Goal: Answer question/provide support: Share knowledge or assist other users

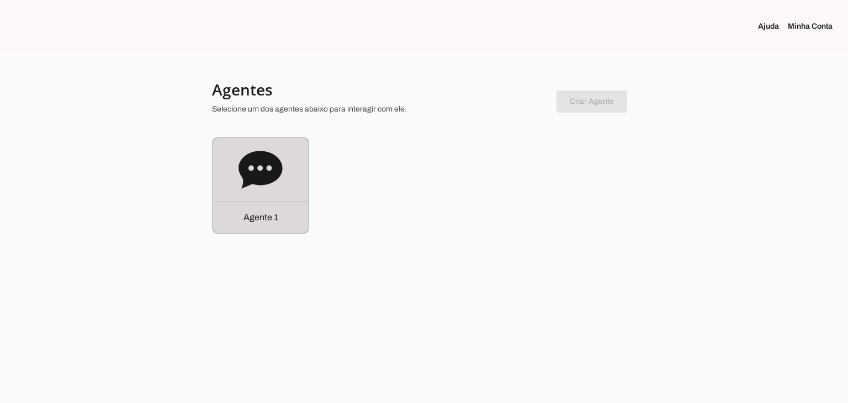
click at [280, 200] on div "Agente 1" at bounding box center [260, 185] width 95 height 95
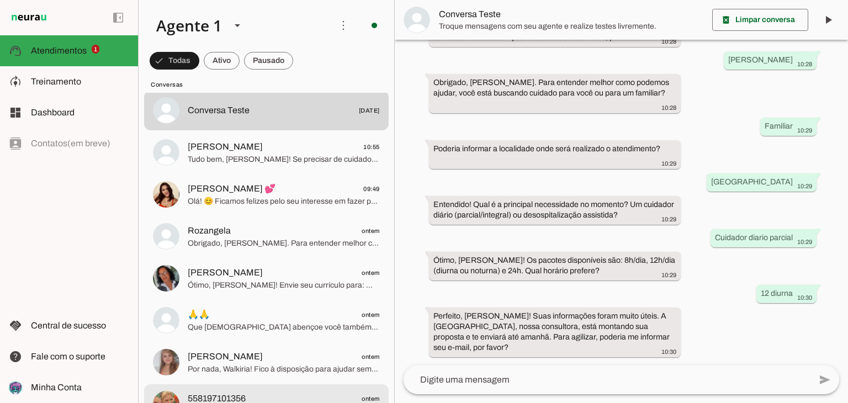
scroll to position [166, 0]
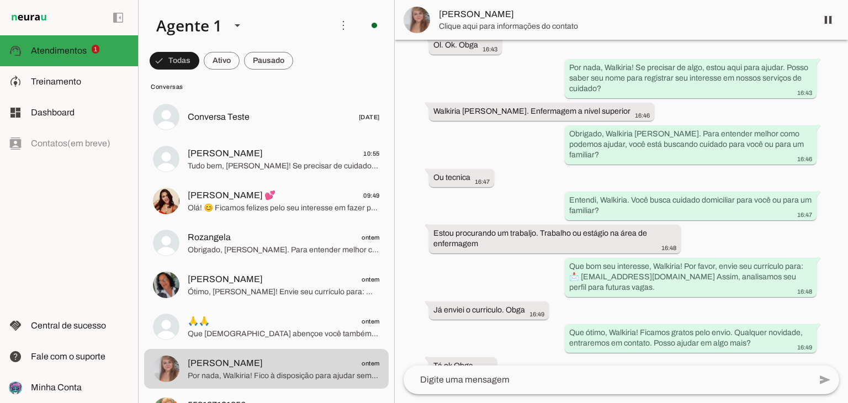
scroll to position [394, 0]
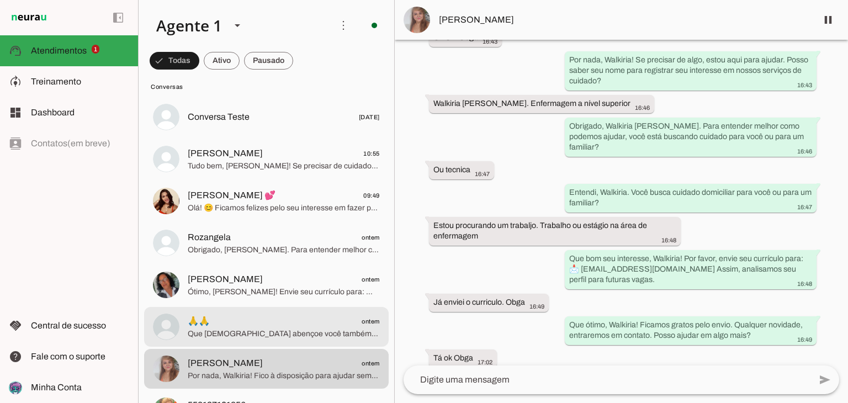
click at [257, 334] on span "Que [DEMOGRAPHIC_DATA] abençoe você também! 😊 Posso ajudar com algo sobre nosso…" at bounding box center [284, 334] width 192 height 11
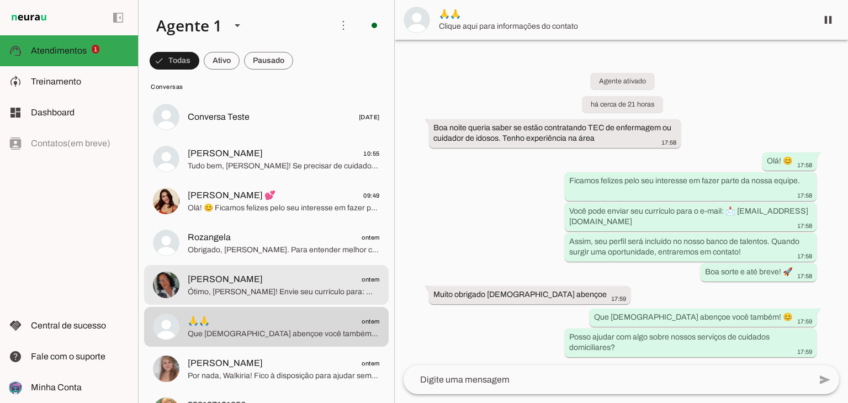
click at [278, 292] on span "Ótimo, [PERSON_NAME]! Envie seu currículo para: 📩 [EMAIL_ADDRESS][DOMAIN_NAME] …" at bounding box center [284, 292] width 192 height 11
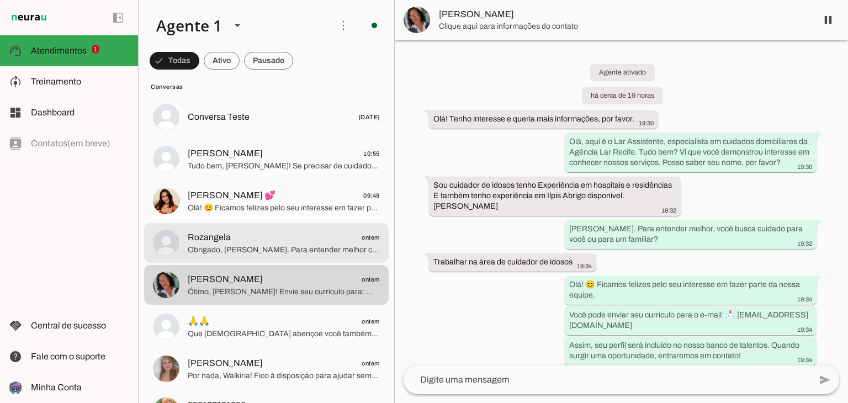
scroll to position [256, 0]
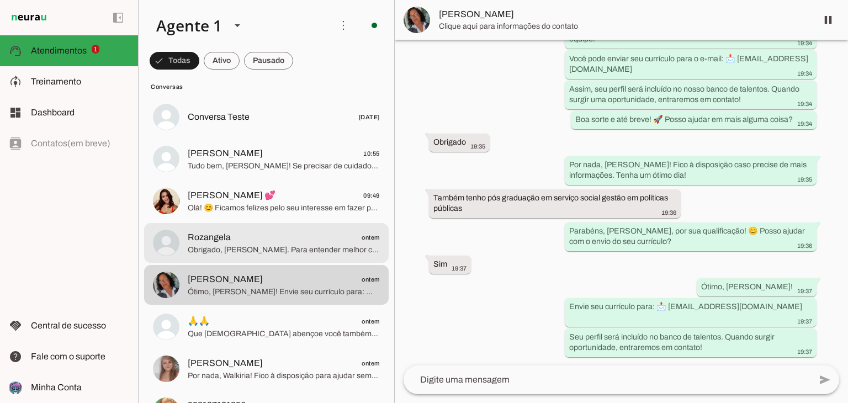
click at [261, 238] on span "Rozangela ontem" at bounding box center [284, 238] width 192 height 14
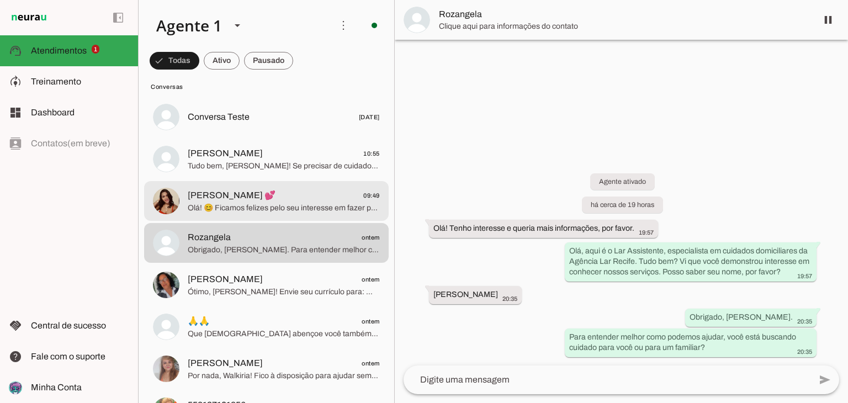
click at [279, 201] on span "[PERSON_NAME] 💕 09:49" at bounding box center [284, 196] width 192 height 14
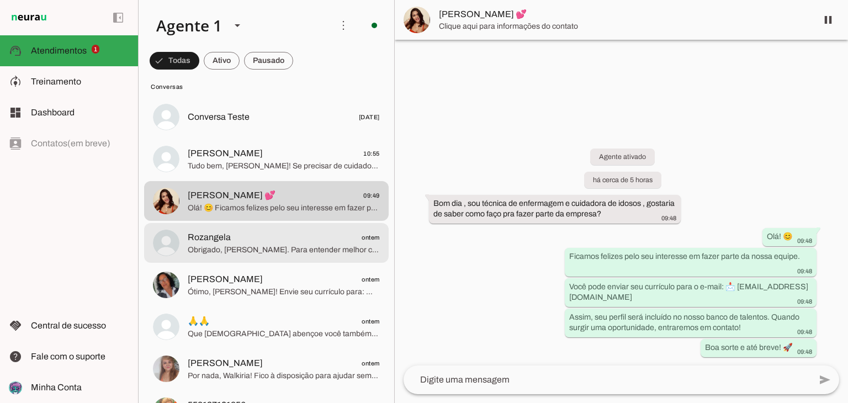
click at [271, 241] on span "Rozangela ontem" at bounding box center [284, 238] width 192 height 14
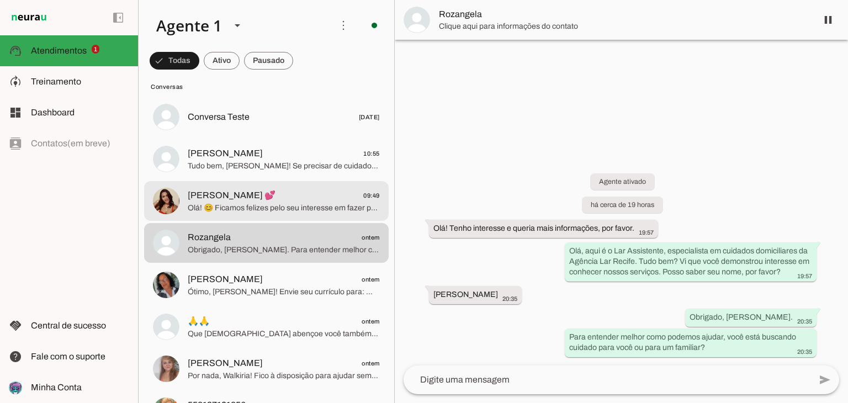
click at [273, 203] on span "Olá! 😊 Ficamos felizes pelo seu interesse em fazer parte da nossa equipe. Você …" at bounding box center [284, 208] width 192 height 11
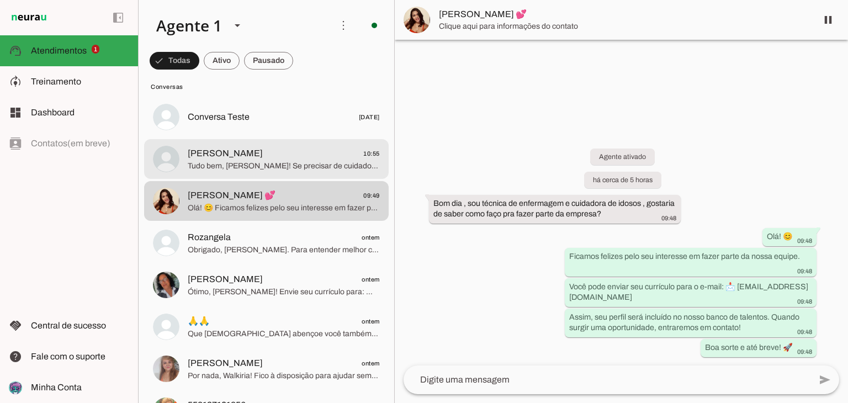
click at [297, 171] on span "Tudo bem, [PERSON_NAME]! Se precisar de cuidados no futuro, estamos aqui. Tenha…" at bounding box center [284, 166] width 192 height 11
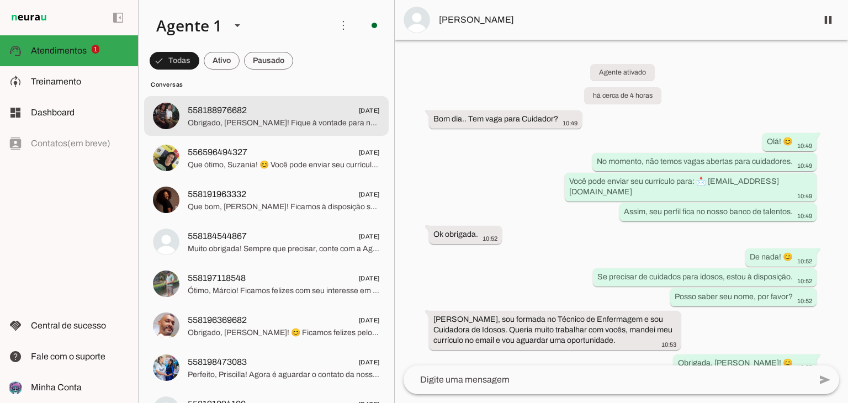
scroll to position [1049, 0]
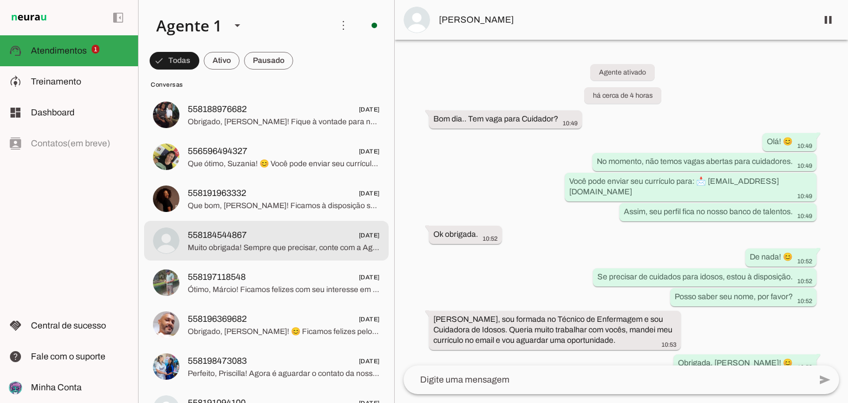
click at [268, 246] on span "Muito obrigada! Sempre que precisar, conte com a Agência Lar Recife. 😊" at bounding box center [284, 247] width 192 height 11
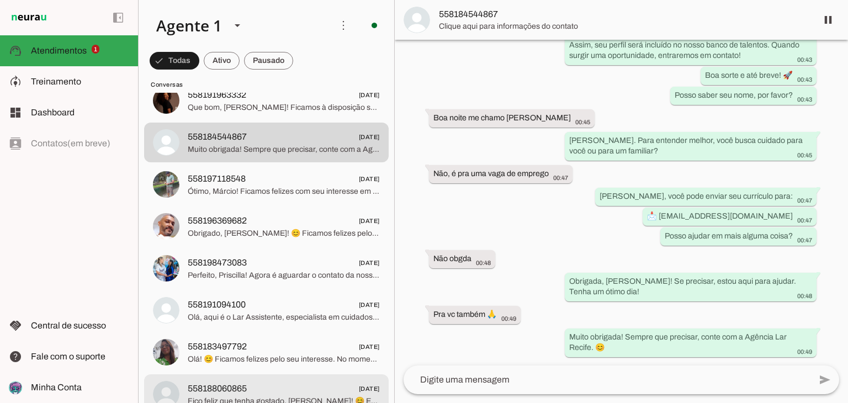
scroll to position [1270, 0]
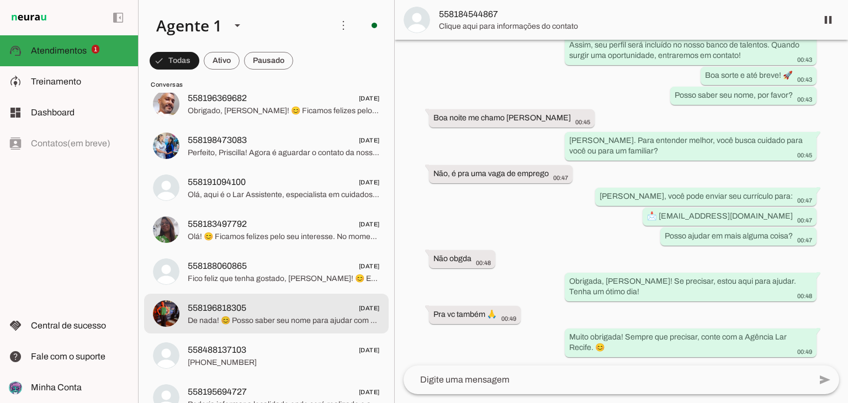
click at [270, 314] on span "558196818305 [DATE]" at bounding box center [284, 309] width 192 height 14
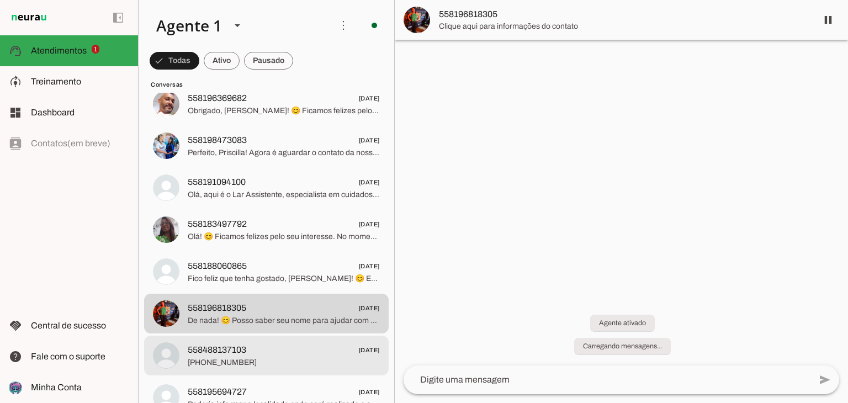
click at [261, 351] on span "558488137103 [DATE]" at bounding box center [284, 350] width 192 height 14
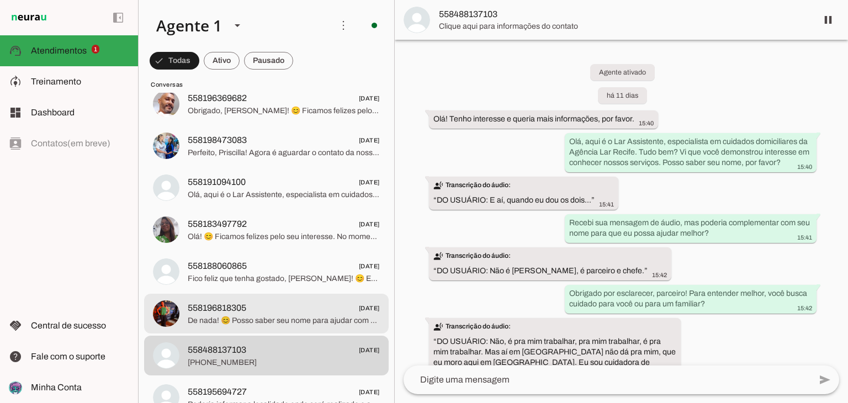
scroll to position [139, 0]
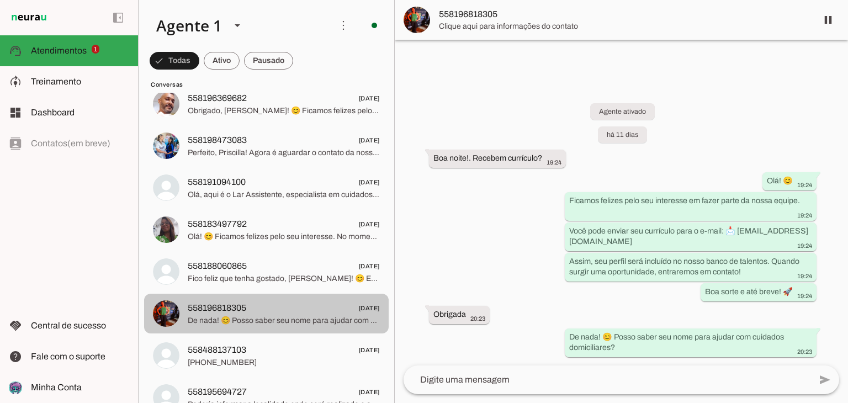
scroll to position [1491, 0]
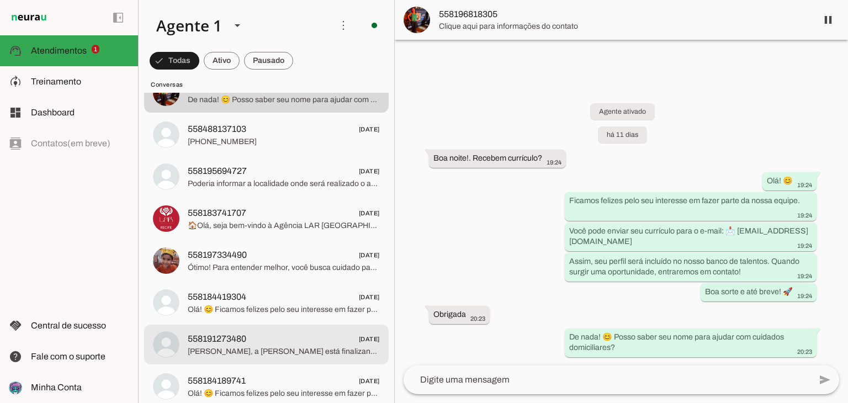
click at [255, 340] on span "558191273480 [DATE]" at bounding box center [284, 339] width 192 height 14
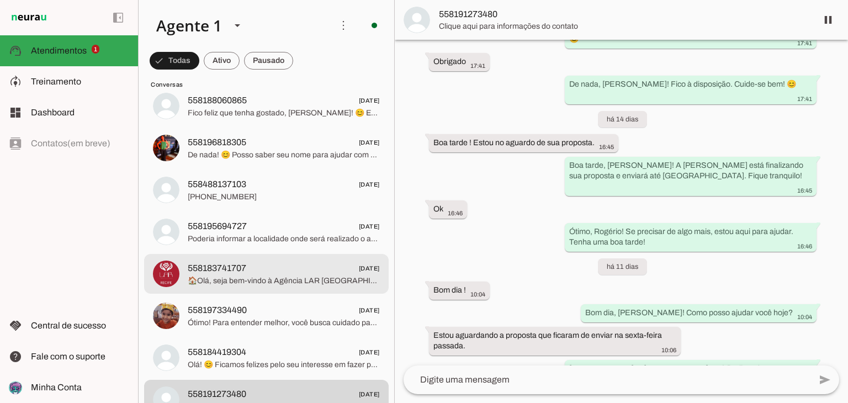
scroll to position [1436, 0]
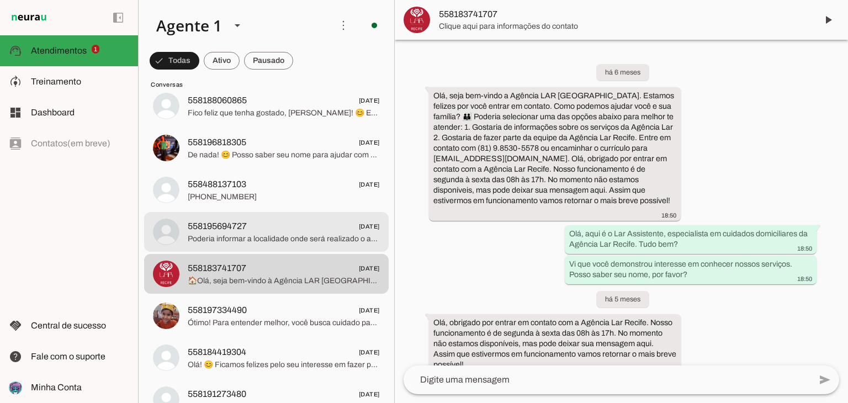
scroll to position [773, 0]
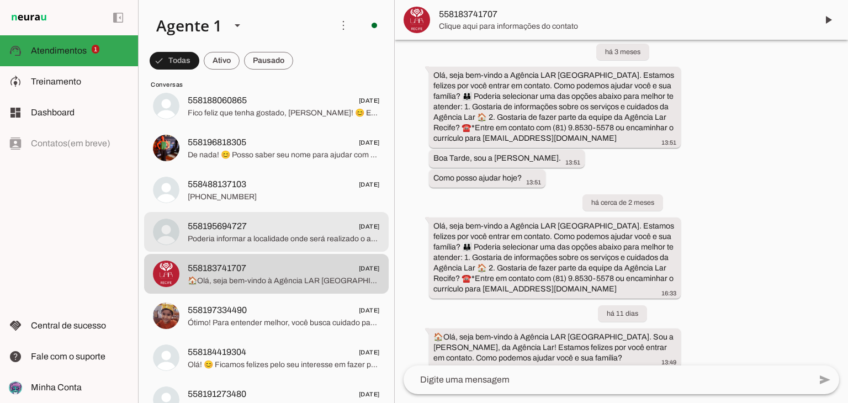
click at [274, 235] on span "Poderia informar a localidade onde será realizado o atendimento?" at bounding box center [284, 239] width 192 height 11
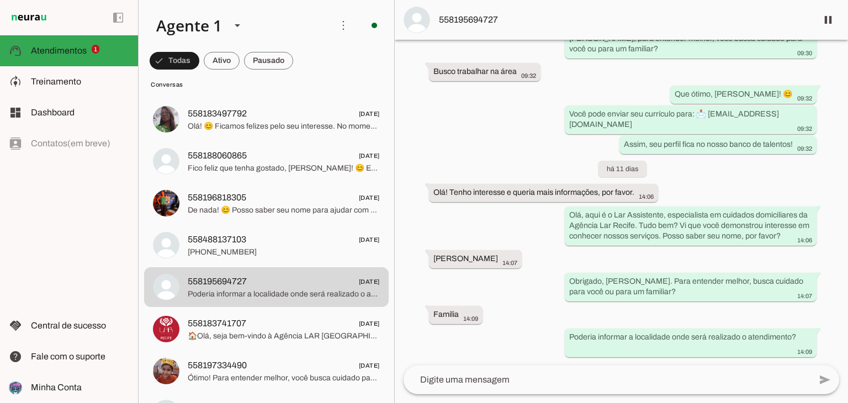
scroll to position [525, 0]
click at [449, 25] on span "558195694727" at bounding box center [623, 19] width 369 height 13
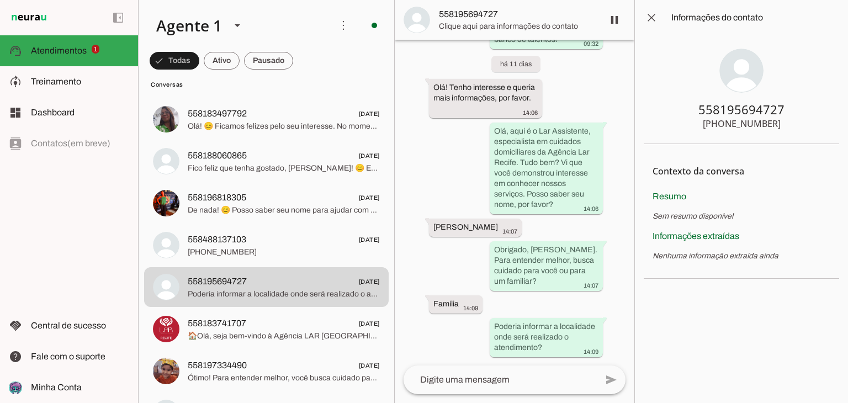
drag, startPoint x: 784, startPoint y: 107, endPoint x: 823, endPoint y: 99, distance: 39.9
click at [716, 108] on section "558195694727 [PHONE_NUMBER]" at bounding box center [741, 89] width 195 height 109
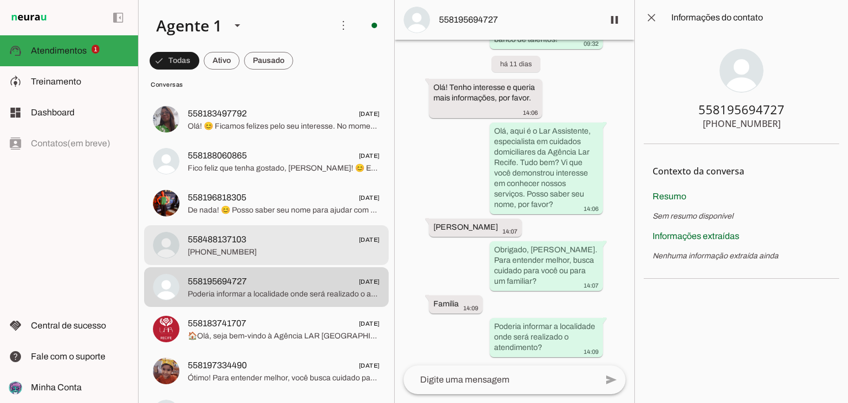
click at [200, 247] on span "[PHONE_NUMBER]" at bounding box center [284, 252] width 192 height 11
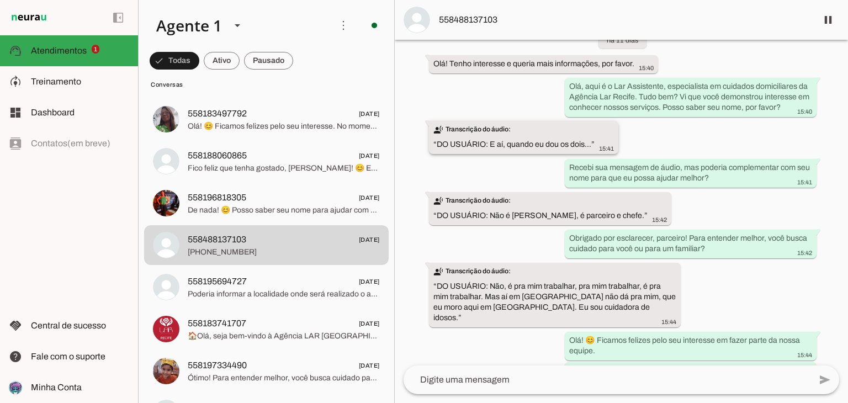
scroll to position [66, 0]
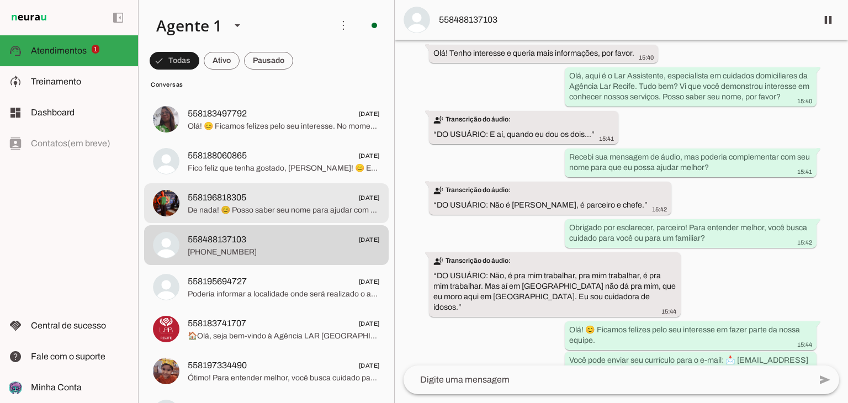
click at [284, 206] on span "De nada! 😊 Posso saber seu nome para ajudar com cuidados domiciliares?" at bounding box center [284, 210] width 192 height 11
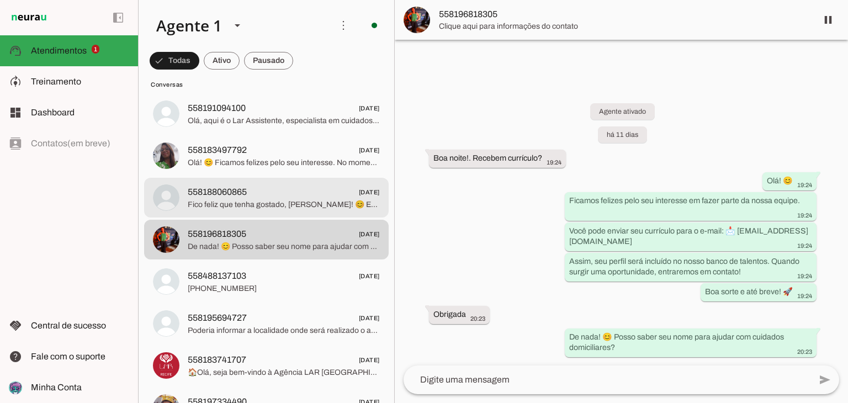
scroll to position [1325, 0]
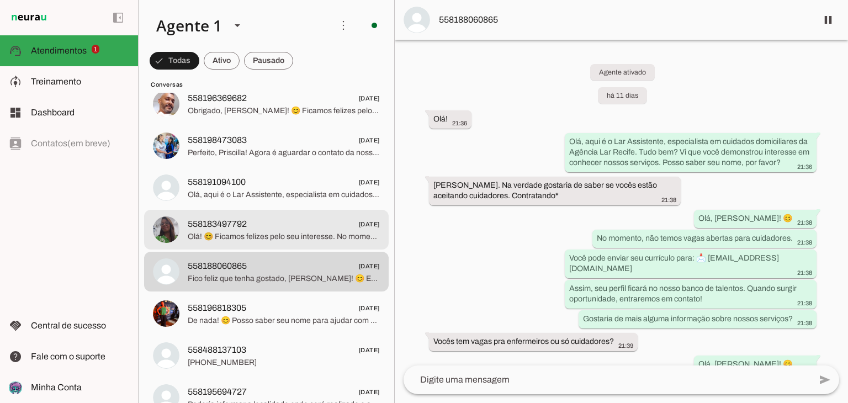
click at [299, 228] on span "558183497792 [DATE]" at bounding box center [284, 225] width 192 height 14
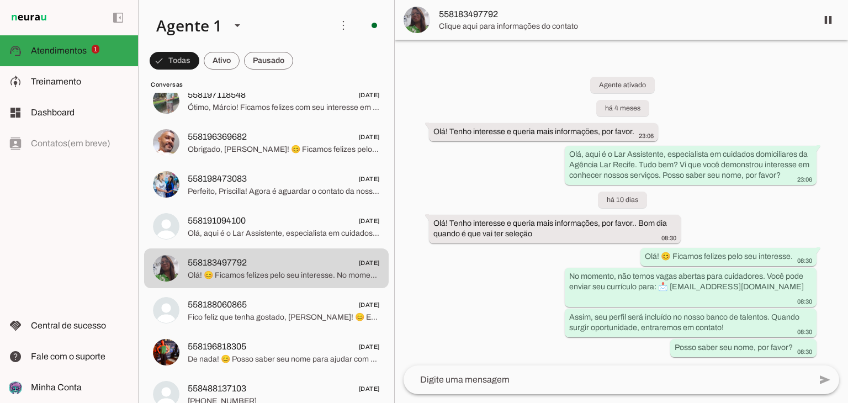
scroll to position [1215, 0]
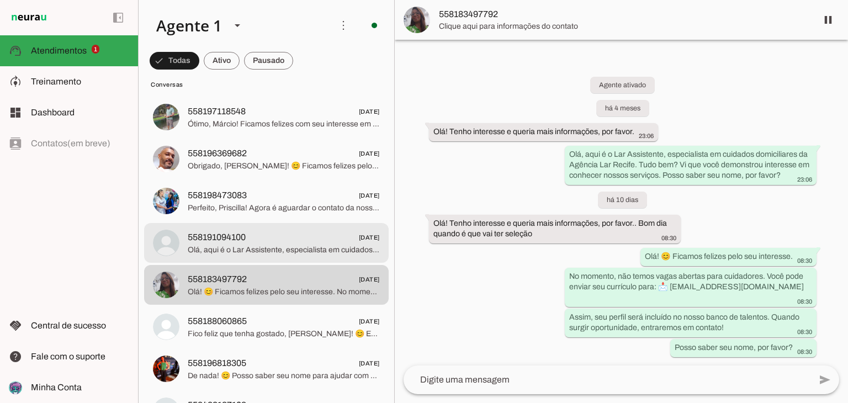
click at [311, 236] on span "558191094100 [DATE]" at bounding box center [284, 238] width 192 height 14
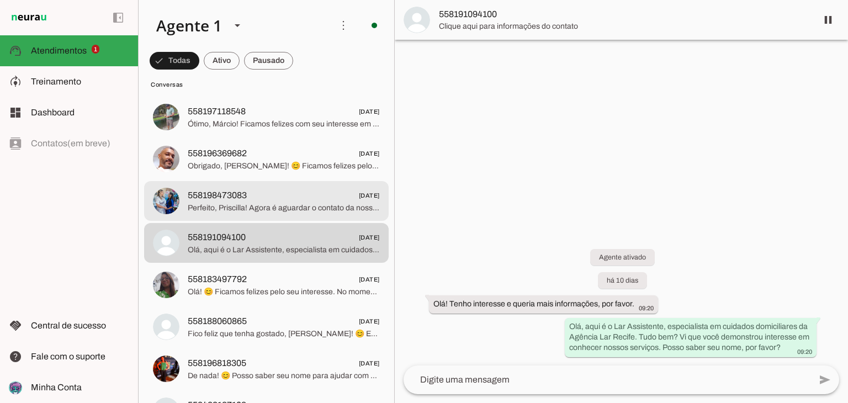
click at [313, 204] on span "Perfeito, Priscilla! Agora é aguardar o contato da nossa equipe. Qualquer dúvid…" at bounding box center [284, 208] width 192 height 11
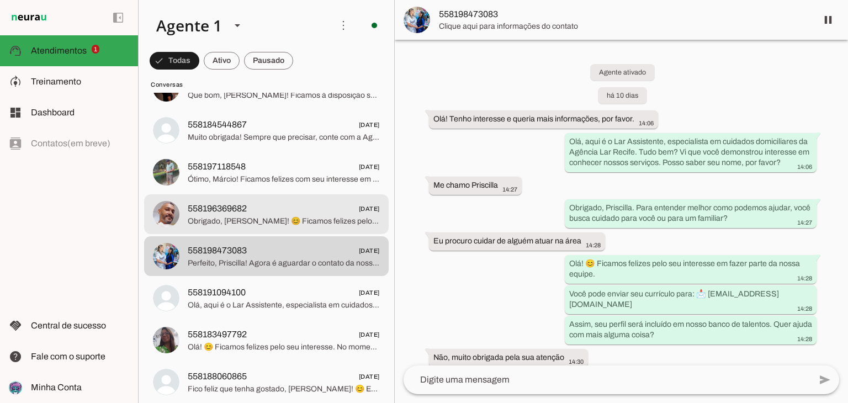
click at [310, 204] on span "558196369682 [DATE]" at bounding box center [284, 209] width 192 height 14
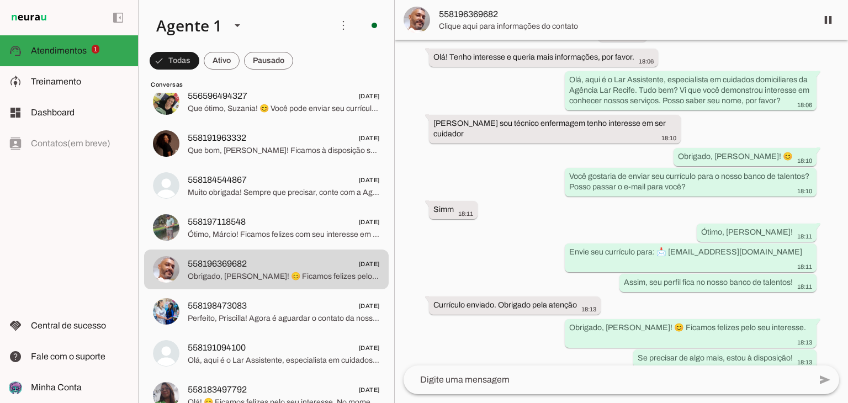
scroll to position [62, 0]
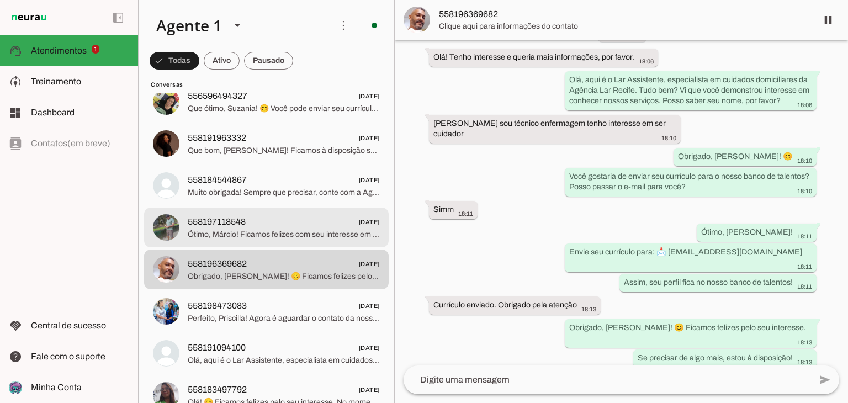
click at [300, 231] on span "Ótimo, Márcio! Ficamos felizes com seu interesse em trabalhar conosco. Você pod…" at bounding box center [284, 234] width 192 height 11
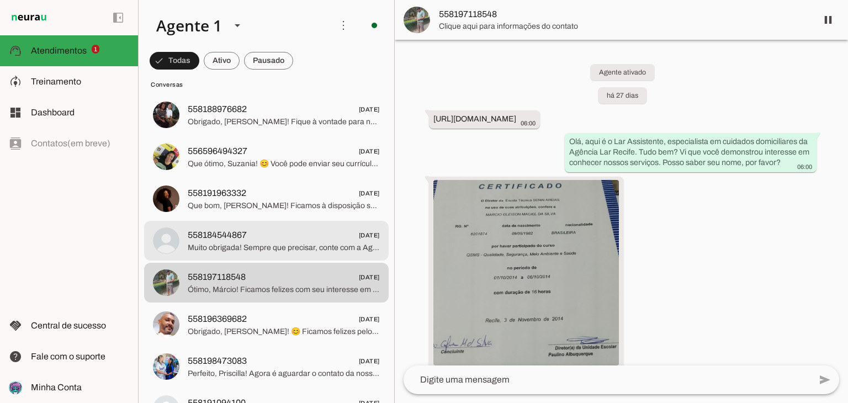
scroll to position [8248, 0]
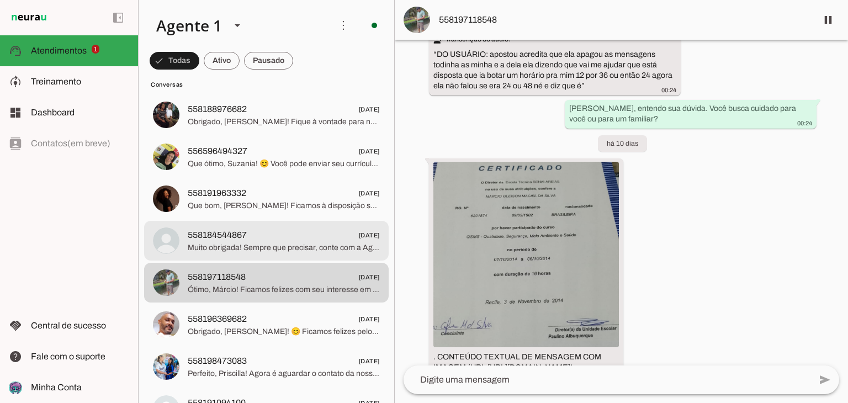
click at [337, 247] on span "Muito obrigada! Sempre que precisar, conte com a Agência Lar Recife. 😊" at bounding box center [284, 247] width 192 height 11
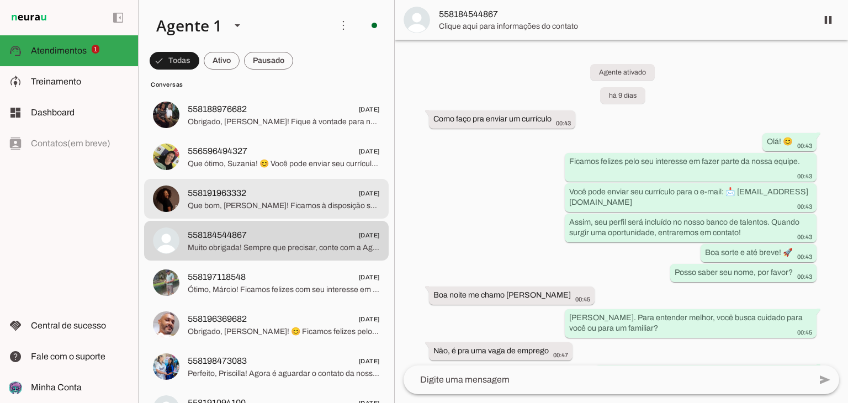
click at [307, 203] on span "Que bom, [PERSON_NAME]! Ficamos à disposição sempre que precisar. Tenha um ótim…" at bounding box center [284, 205] width 192 height 11
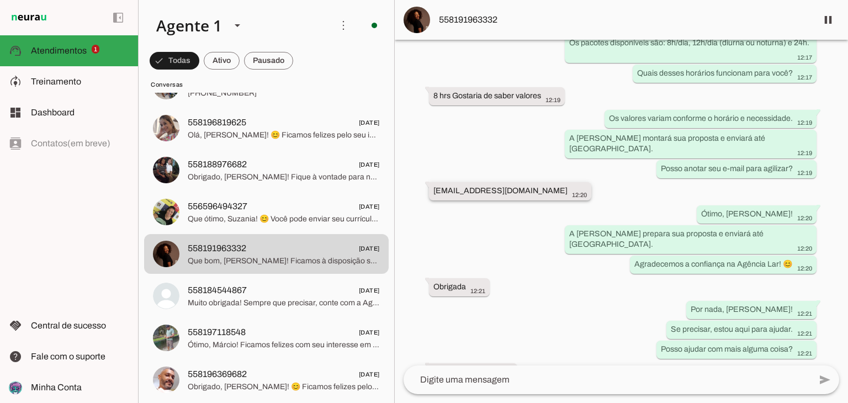
scroll to position [363, 0]
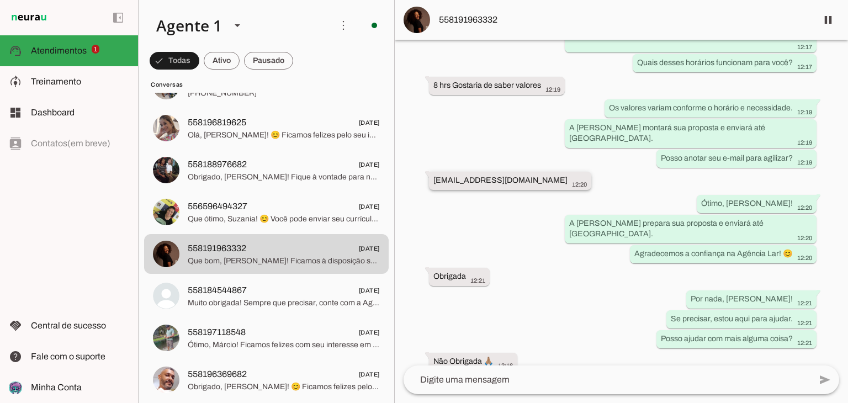
click at [0, 0] on slot "[EMAIL_ADDRESS][DOMAIN_NAME]" at bounding box center [0, 0] width 0 height 0
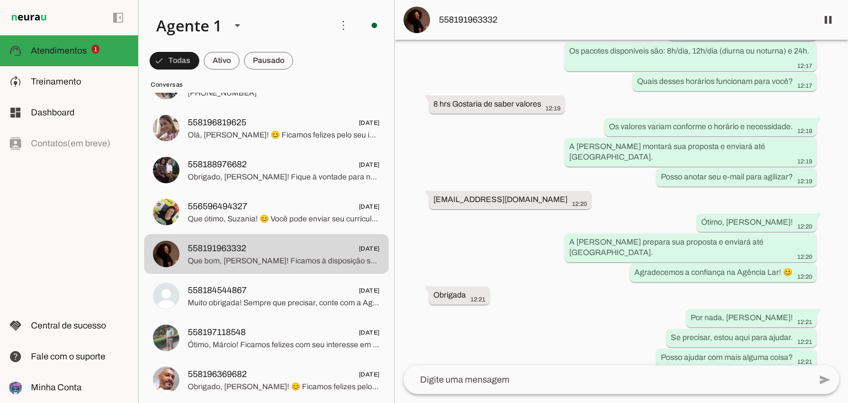
scroll to position [429, 0]
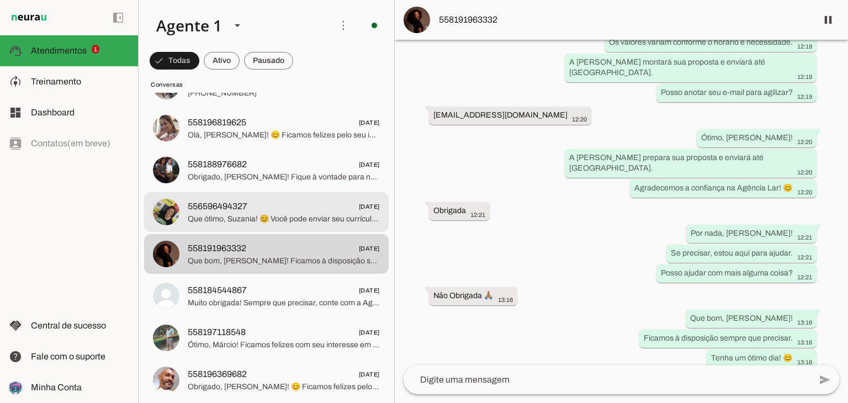
click at [307, 220] on span "Que ótimo, Suzania! 😊 Você pode enviar seu currículo para: 📩 [EMAIL_ADDRESS][DO…" at bounding box center [284, 219] width 192 height 11
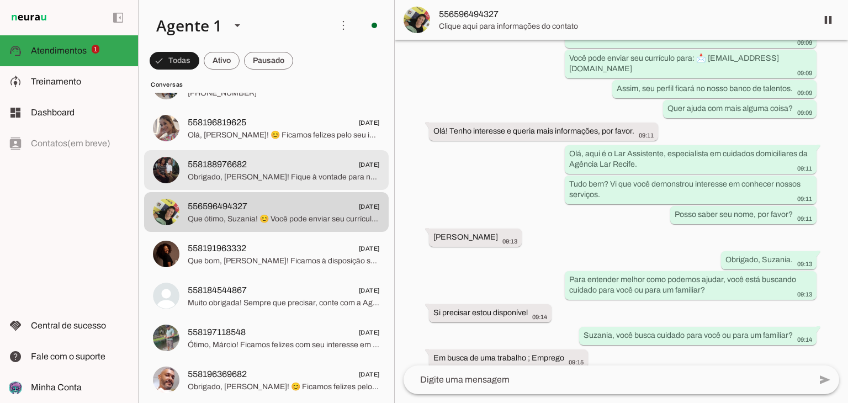
scroll to position [126, 0]
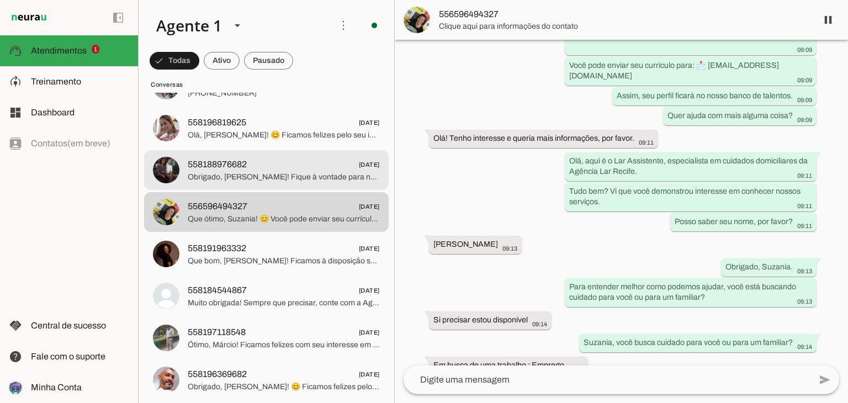
click at [188, 163] on span "558188976682" at bounding box center [217, 164] width 59 height 13
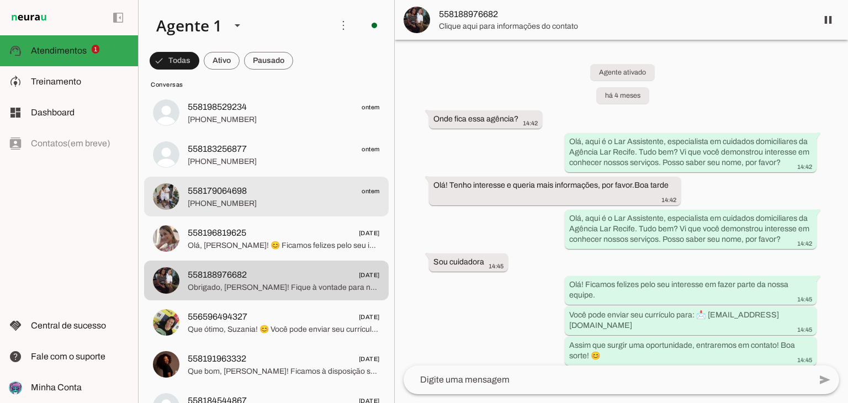
scroll to position [1355, 0]
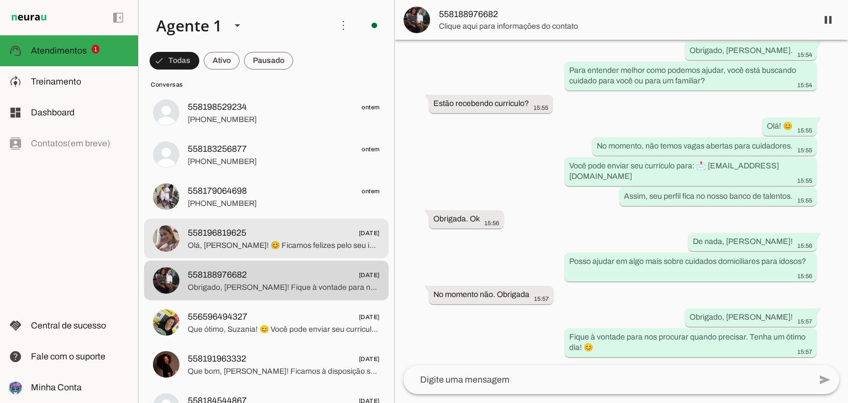
click at [192, 237] on span "558196819625" at bounding box center [217, 232] width 59 height 13
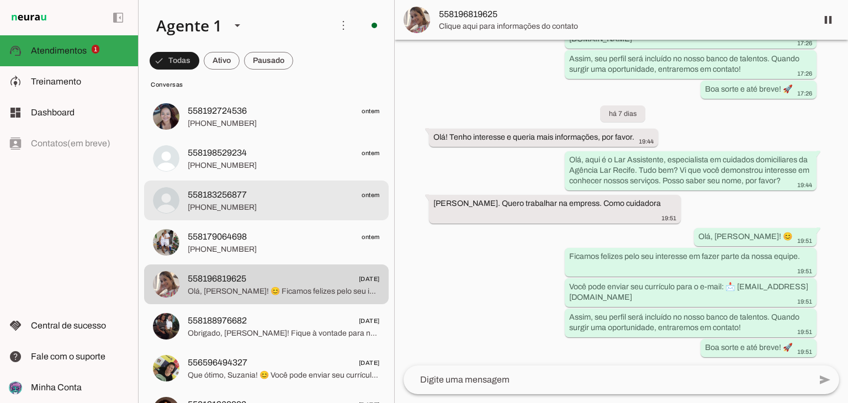
scroll to position [828, 0]
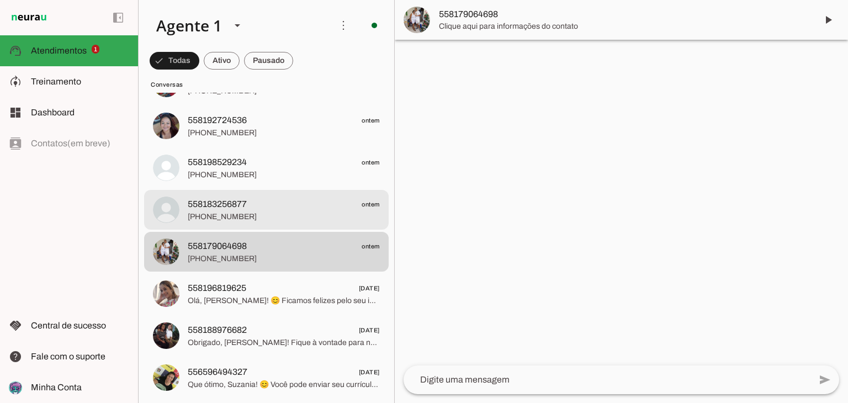
click at [276, 211] on span "[PHONE_NUMBER]" at bounding box center [284, 216] width 192 height 11
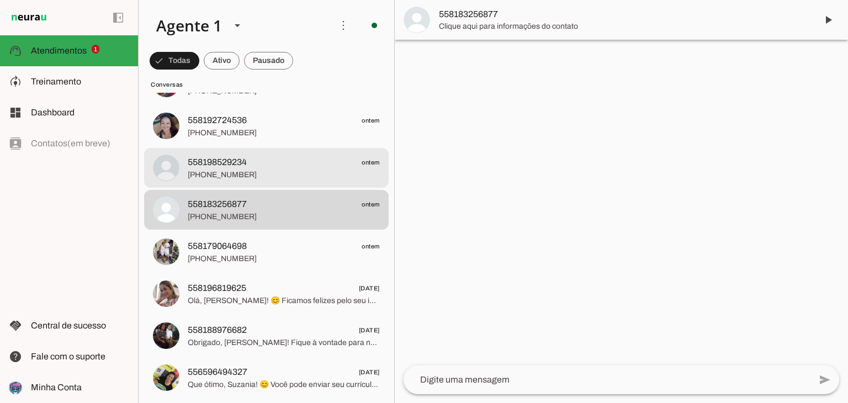
click at [271, 178] on span "[PHONE_NUMBER]" at bounding box center [284, 175] width 192 height 11
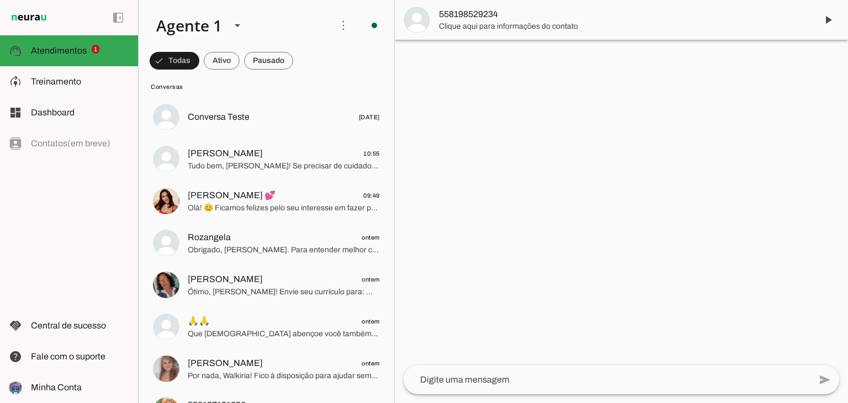
scroll to position [331, 0]
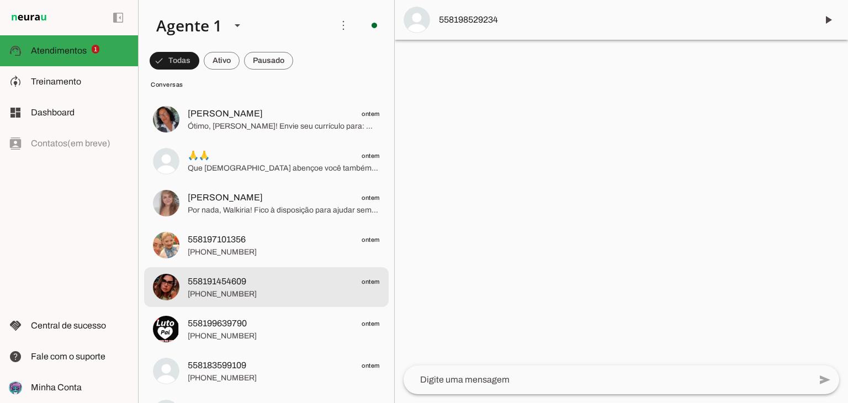
click at [280, 295] on span "[PHONE_NUMBER]" at bounding box center [284, 294] width 192 height 11
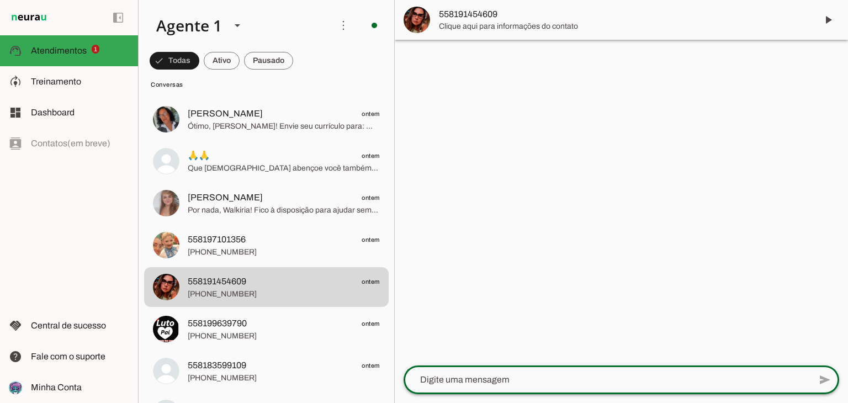
click at [520, 375] on textarea at bounding box center [607, 379] width 407 height 13
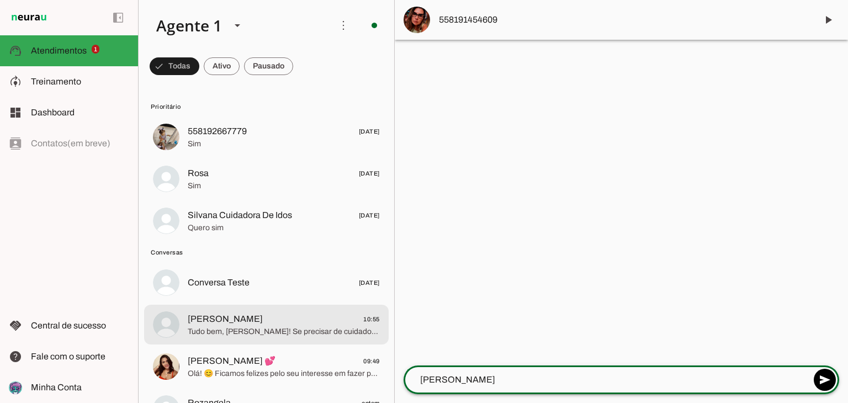
type textarea "[PERSON_NAME]"
type md-outlined-text-field "[PERSON_NAME]"
click at [267, 313] on span "[PERSON_NAME] 10:55" at bounding box center [284, 320] width 192 height 14
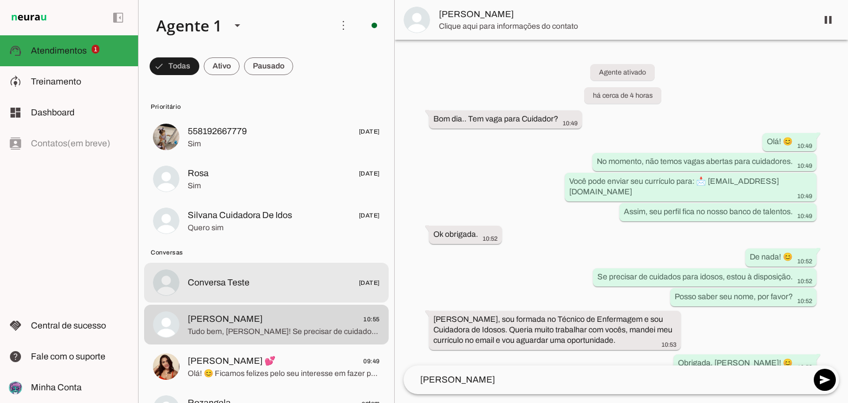
click at [245, 277] on span "Conversa Teste" at bounding box center [219, 282] width 62 height 13
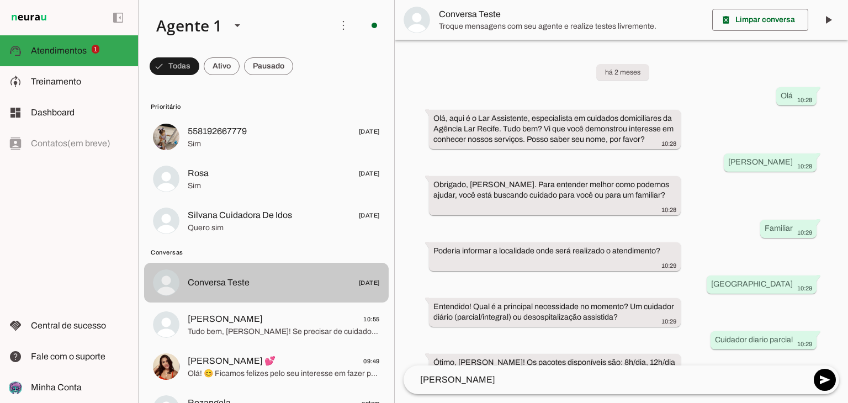
scroll to position [102, 0]
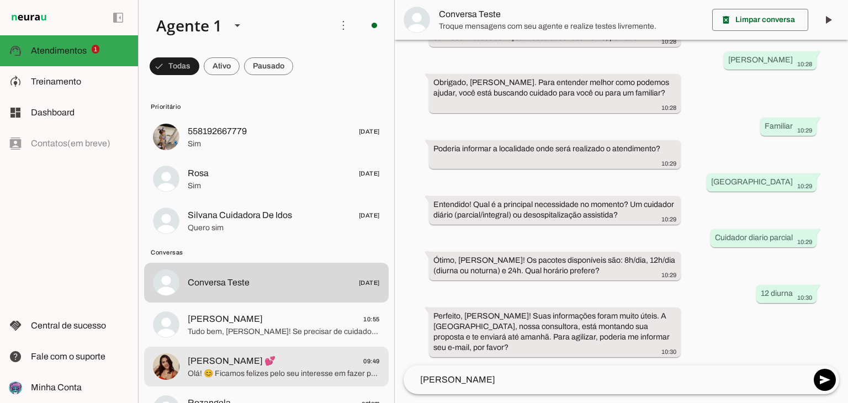
click at [281, 357] on span "[PERSON_NAME] 💕 09:49" at bounding box center [284, 362] width 192 height 14
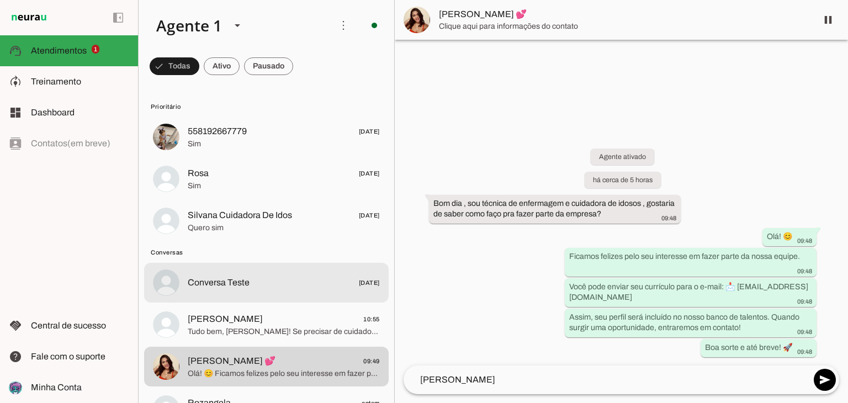
scroll to position [110, 0]
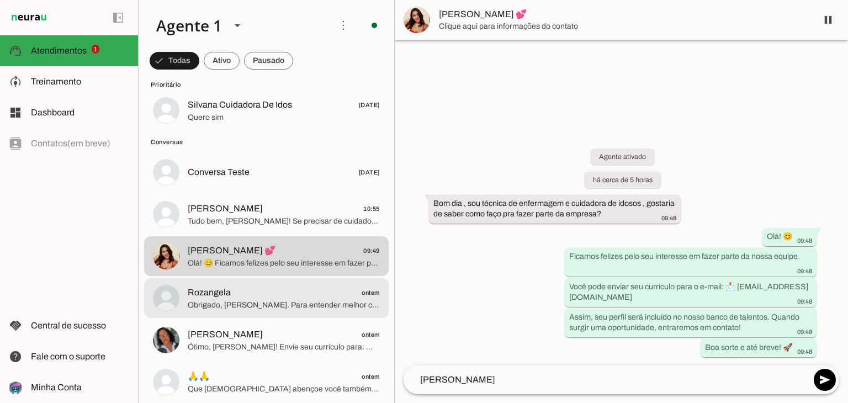
click at [279, 46] on md-item "Rozangela ontem Obrigado, [PERSON_NAME]. Para entender melhor como podemos ajud…" at bounding box center [266, 27] width 245 height 40
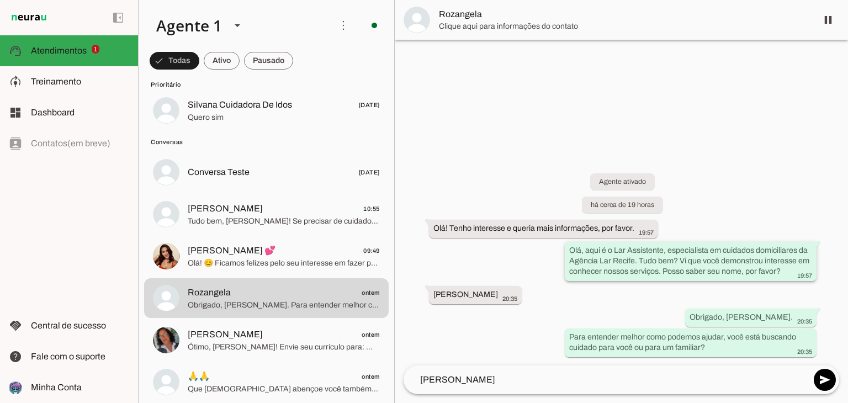
click at [0, 0] on slot "Olá, aqui é o Lar Assistente, especialista em cuidados domiciliares da Agência …" at bounding box center [0, 0] width 0 height 0
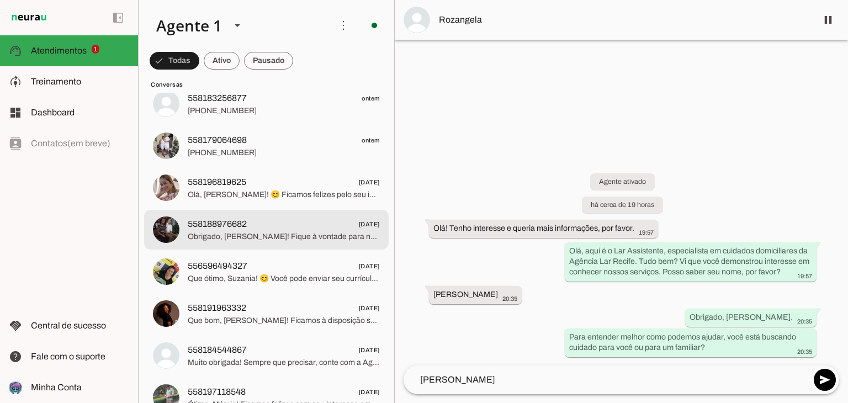
scroll to position [939, 0]
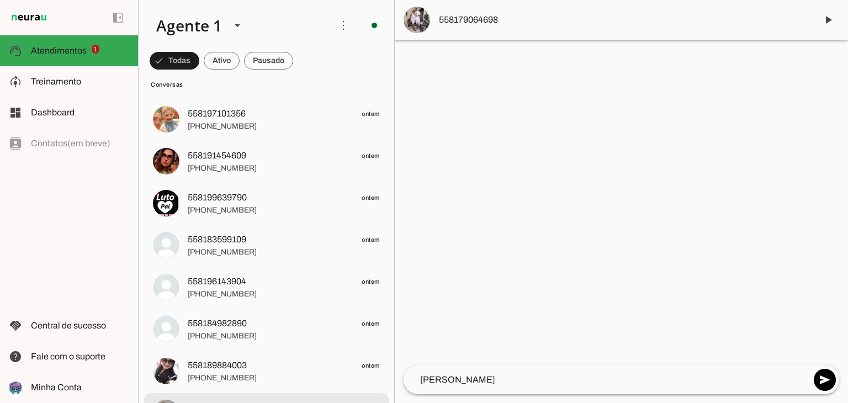
scroll to position [442, 0]
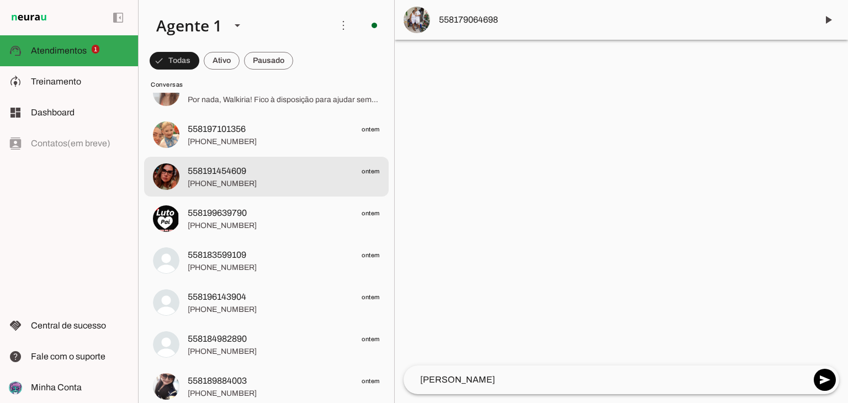
click at [277, 170] on span "558191454609 ontem" at bounding box center [284, 172] width 192 height 14
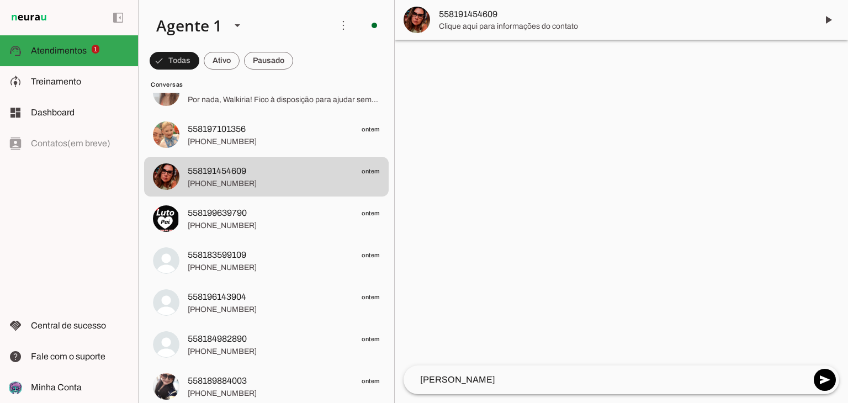
click at [516, 380] on textarea "[PERSON_NAME]" at bounding box center [607, 379] width 407 height 13
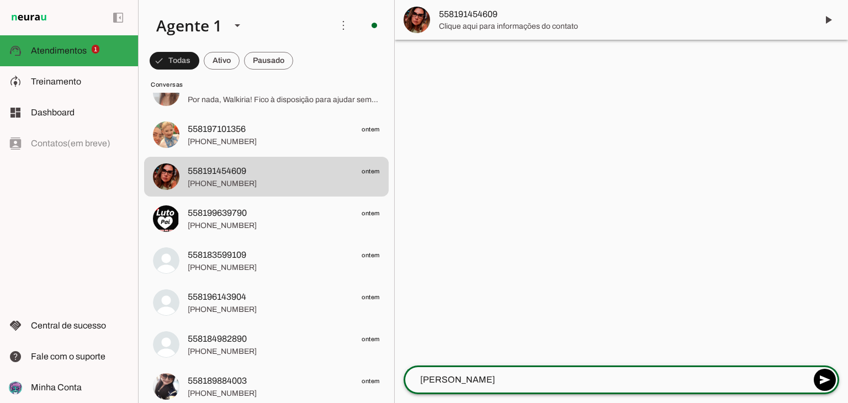
type textarea "Olá, aqui é o Lar Assistente, especialista em cuidados domiciliares da Agência …"
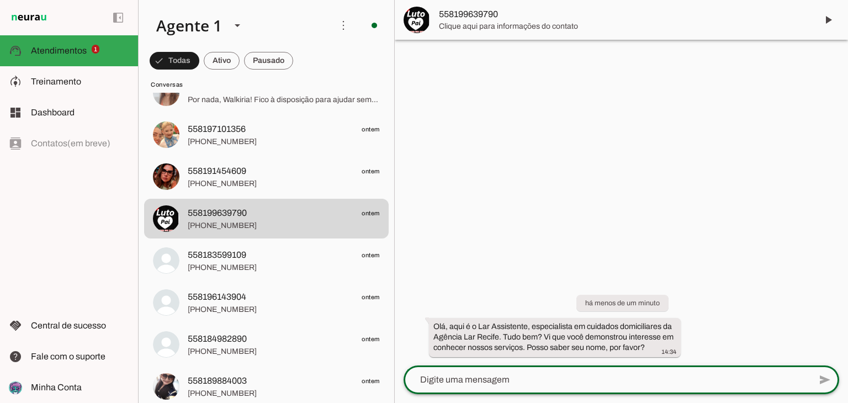
click at [543, 375] on textarea at bounding box center [607, 379] width 407 height 13
type textarea "Olá, aqui é o Lar Assistente, especialista em cuidados domiciliares da Agência …"
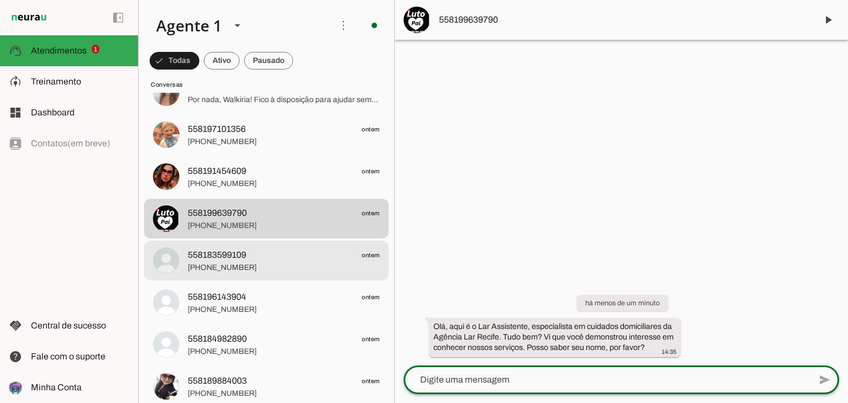
drag, startPoint x: 298, startPoint y: 250, endPoint x: 308, endPoint y: 252, distance: 10.1
click at [298, 250] on span "558183599109 ontem" at bounding box center [284, 255] width 192 height 14
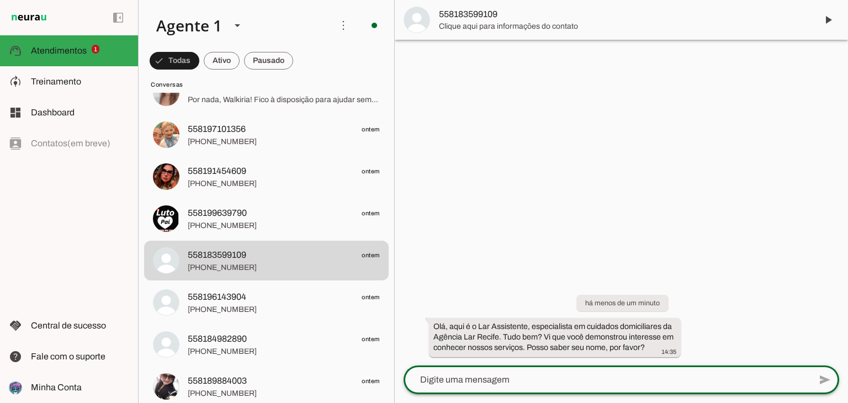
click at [526, 379] on textarea at bounding box center [607, 379] width 407 height 13
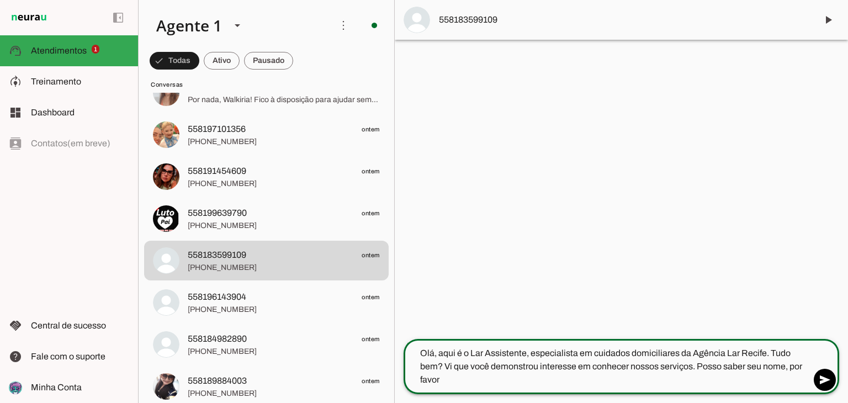
type textarea "Olá, aqui é o Lar Assistente, especialista em cuidados domiciliares da Agência …"
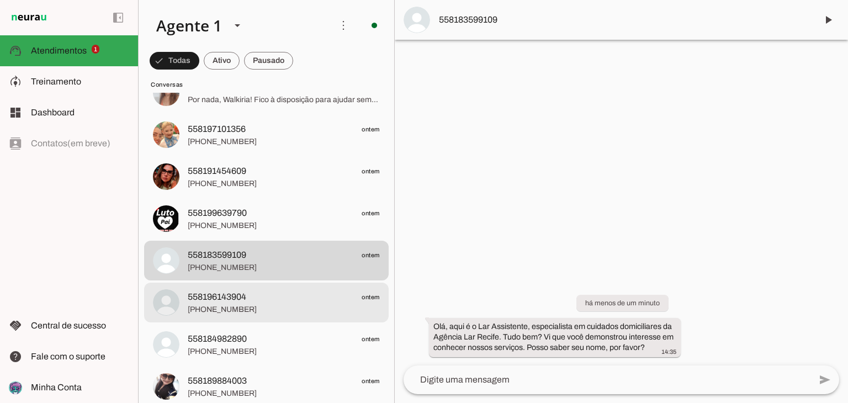
click at [322, 297] on span "558196143904 ontem" at bounding box center [284, 297] width 192 height 14
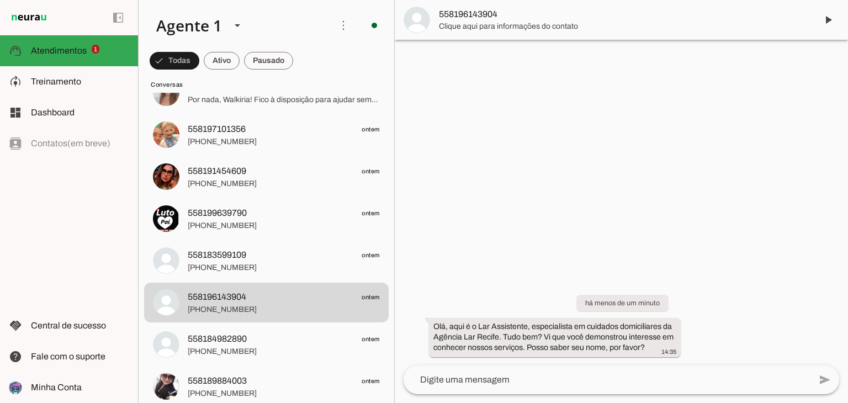
click at [515, 373] on textarea at bounding box center [607, 379] width 407 height 13
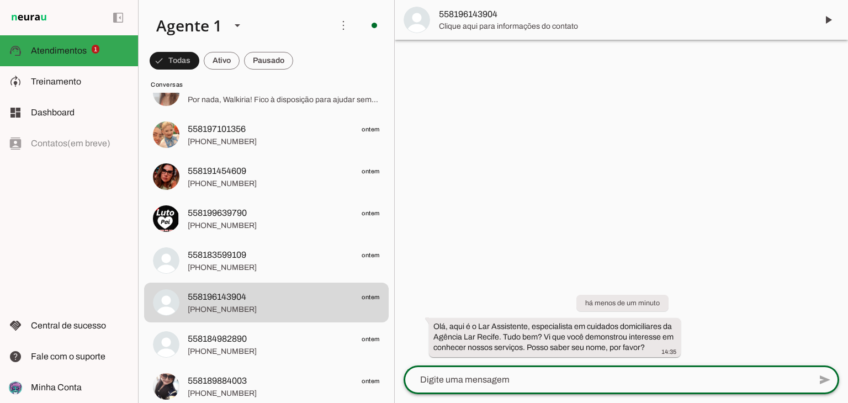
type textarea "Olá, aqui é o Lar Assistente, especialista em cuidados domiciliares da Agência …"
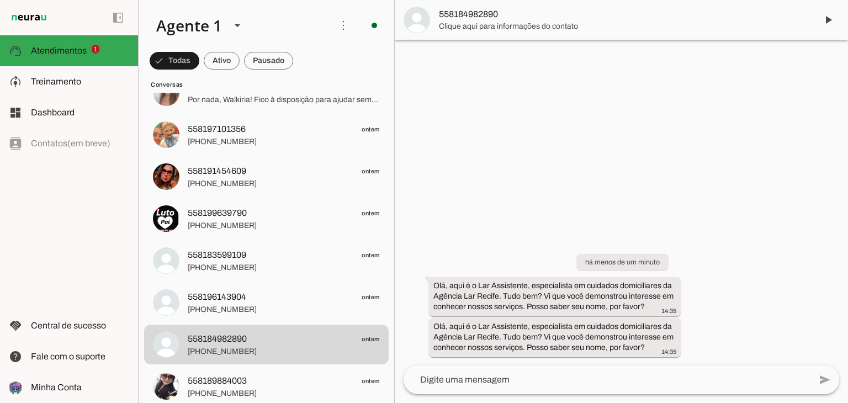
click at [539, 382] on textarea at bounding box center [607, 379] width 407 height 13
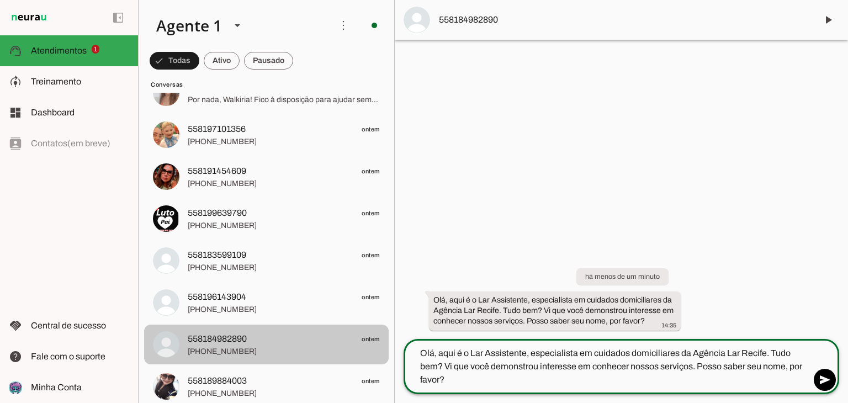
type textarea "Olá, aqui é o Lar Assistente, especialista em cuidados domiciliares da Agência …"
type md-outlined-text-field "Olá, aqui é o Lar Assistente, especialista em cuidados domiciliares da Agência …"
click at [276, 339] on span "558184982890 ontem" at bounding box center [284, 339] width 192 height 14
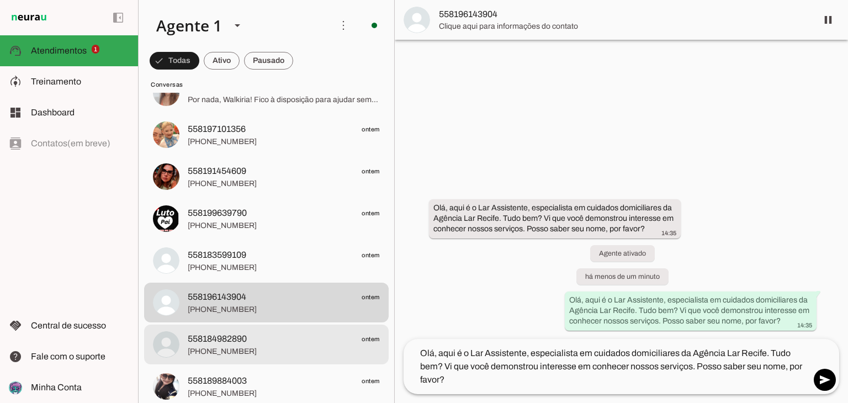
click at [278, 351] on span "[PHONE_NUMBER]" at bounding box center [284, 351] width 192 height 11
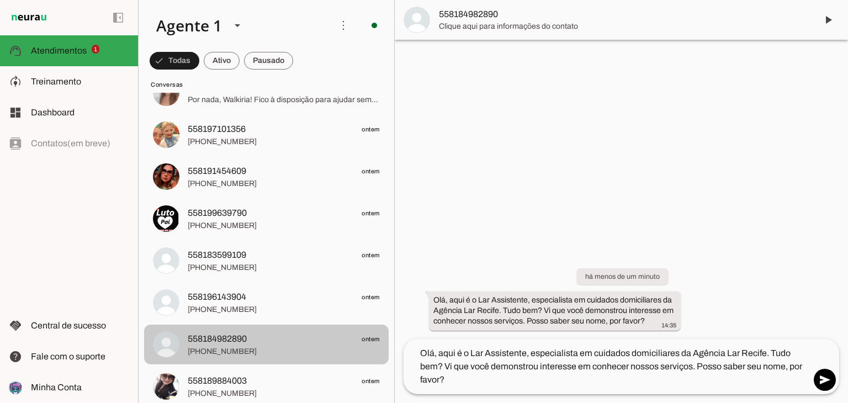
scroll to position [497, 0]
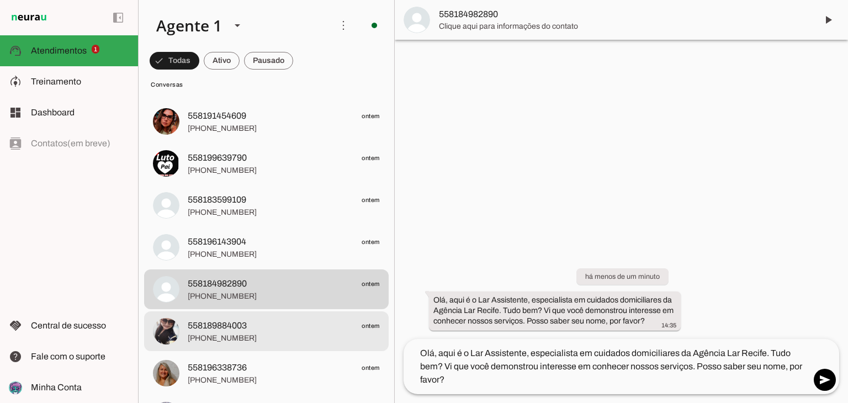
click at [266, 326] on span "558189884003 ontem" at bounding box center [284, 326] width 192 height 14
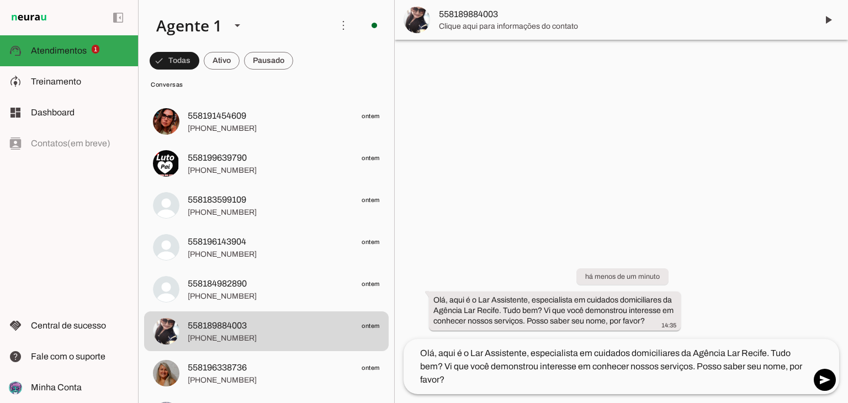
click at [521, 380] on textarea "Olá, aqui é o Lar Assistente, especialista em cuidados domiciliares da Agência …" at bounding box center [607, 367] width 407 height 40
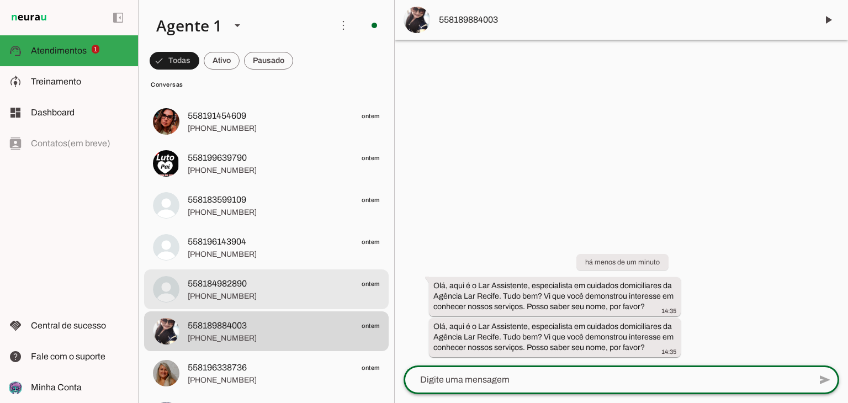
click at [300, 297] on span "[PHONE_NUMBER]" at bounding box center [284, 296] width 192 height 11
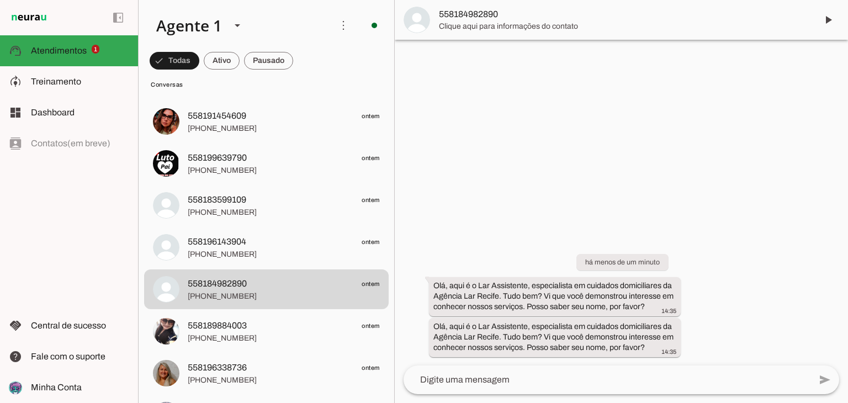
click at [491, 373] on div at bounding box center [607, 380] width 407 height 29
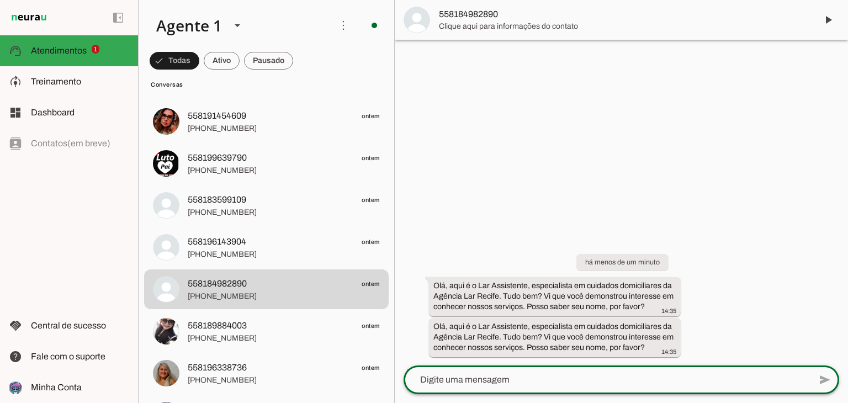
type textarea "Olá, aqui é o Lar Assistente, especialista em cuidados domiciliares da Agência …"
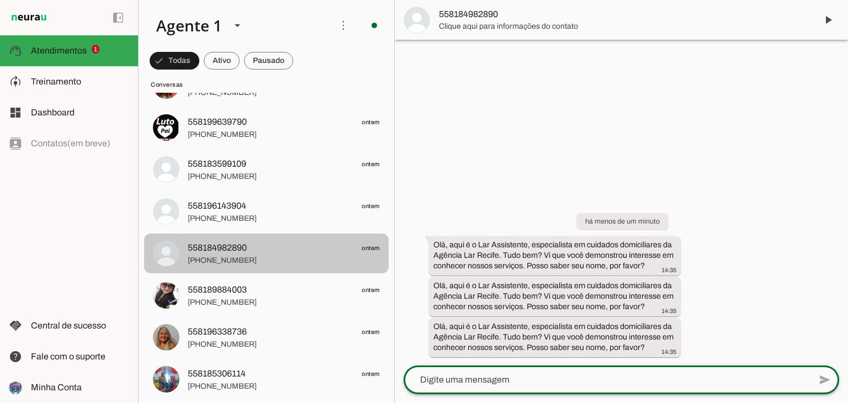
scroll to position [552, 0]
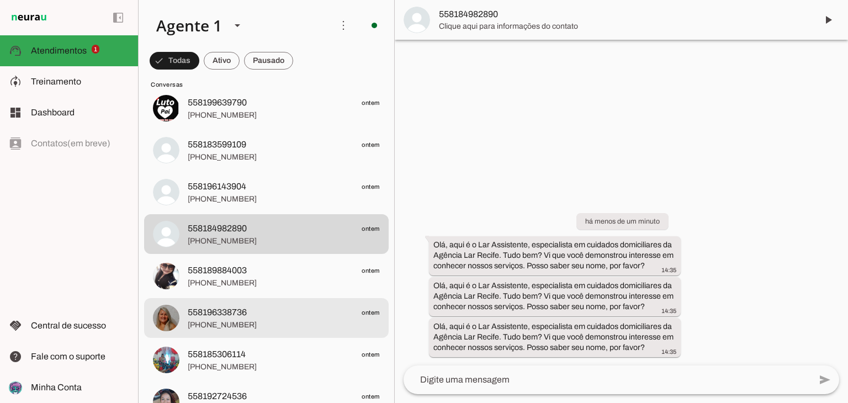
click at [248, 321] on span "[PHONE_NUMBER]" at bounding box center [284, 325] width 192 height 11
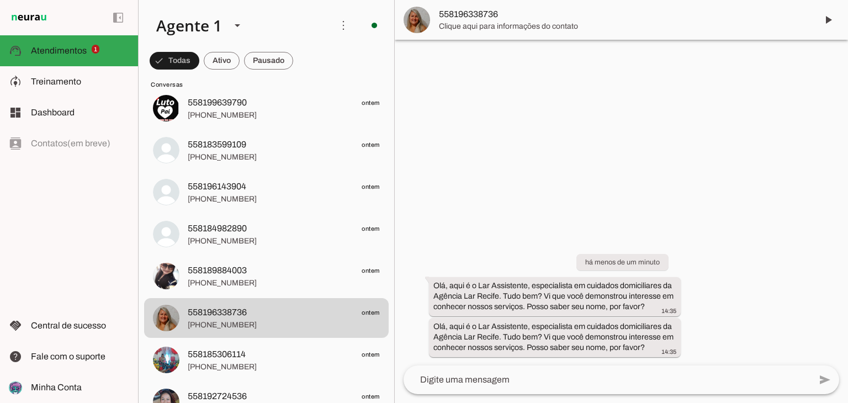
click at [610, 374] on textarea at bounding box center [607, 379] width 407 height 13
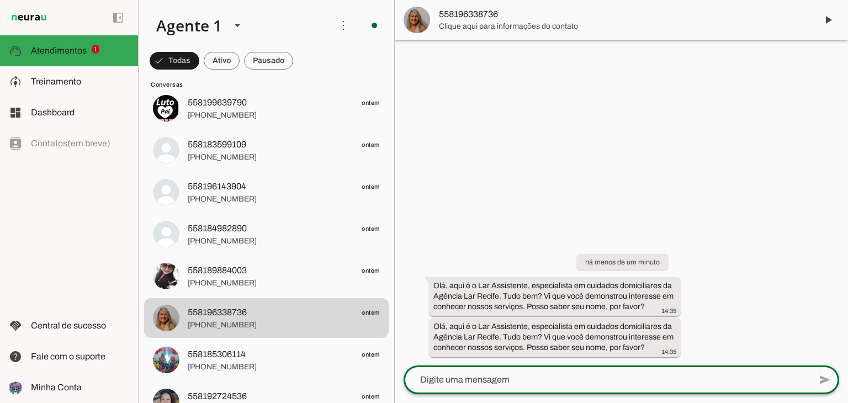
type textarea "Olá, aqui é o Lar Assistente, especialista em cuidados domiciliares da Agência …"
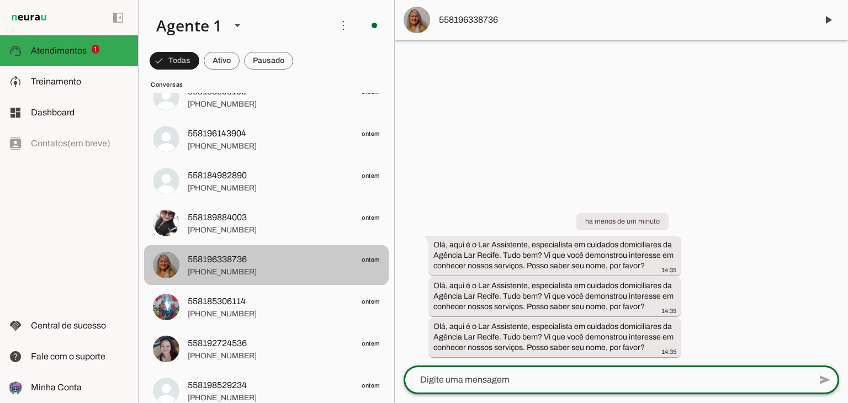
scroll to position [663, 0]
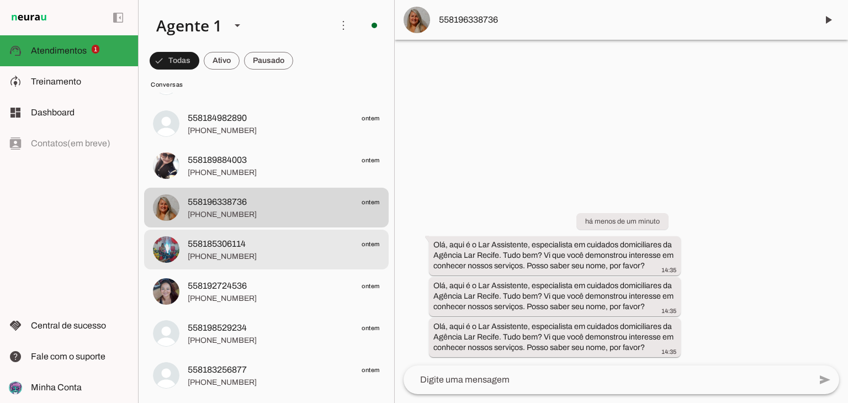
click at [230, 251] on span "[PHONE_NUMBER]" at bounding box center [284, 256] width 192 height 11
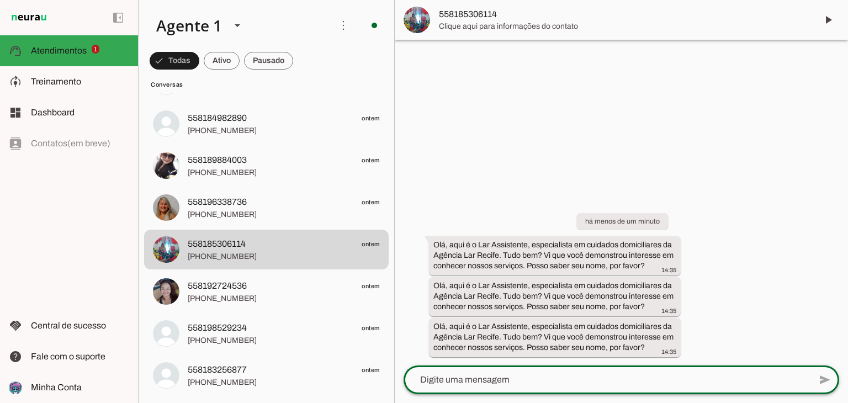
click at [532, 374] on textarea at bounding box center [607, 379] width 407 height 13
type textarea "Olá, aqui é o Lar Assistente, especialista em cuidados domiciliares da Agência …"
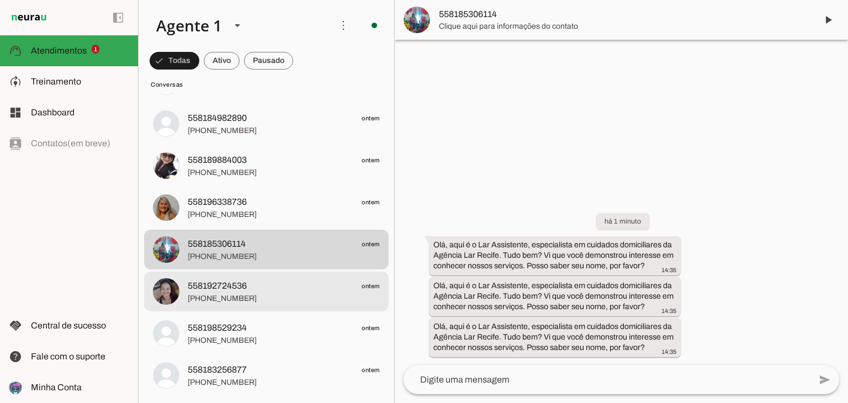
click at [309, 294] on span "[PHONE_NUMBER]" at bounding box center [284, 298] width 192 height 11
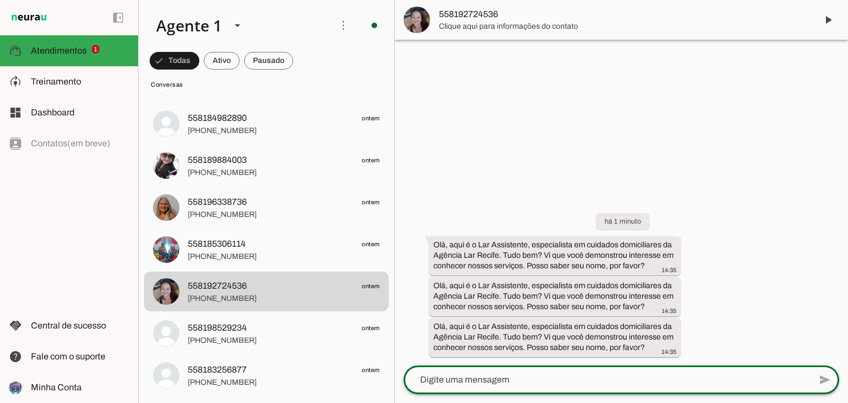
click at [530, 382] on textarea at bounding box center [607, 379] width 407 height 13
type textarea "Olá, aqui é o Lar Assistente, especialista em cuidados domiciliares da Agência …"
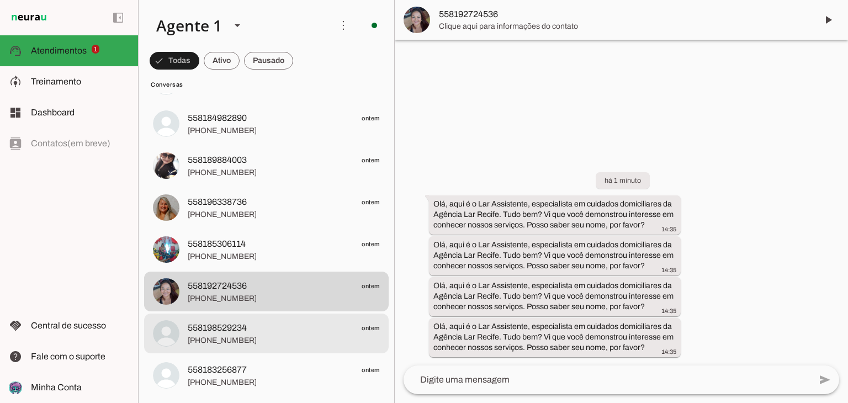
click at [304, 341] on span "[PHONE_NUMBER]" at bounding box center [284, 340] width 192 height 11
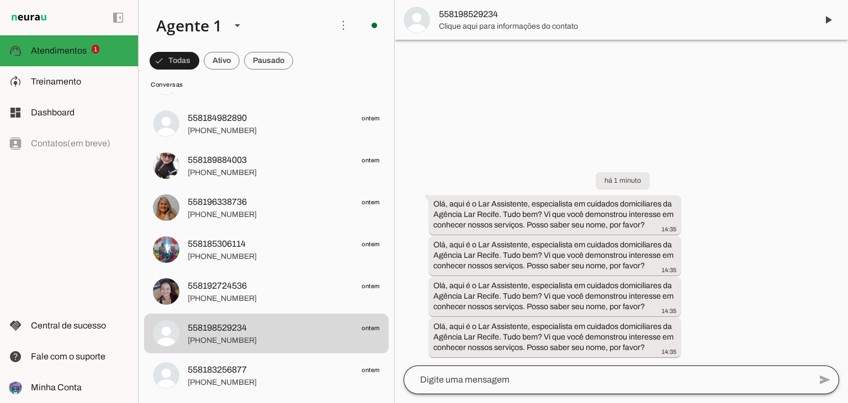
click at [559, 387] on div at bounding box center [607, 380] width 407 height 29
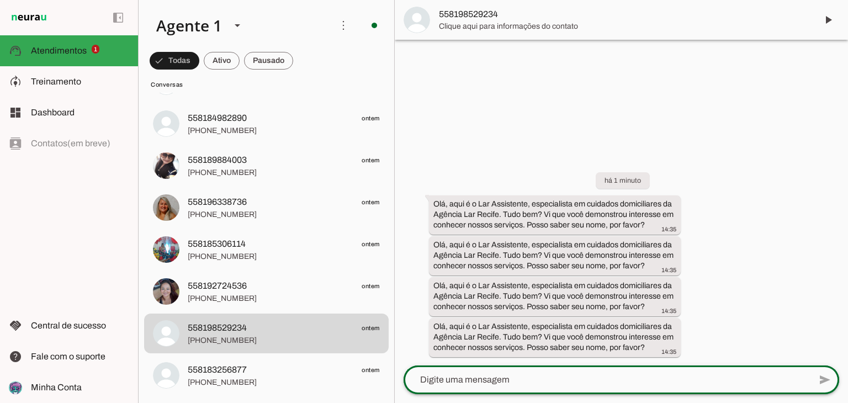
type textarea "Olá, aqui é o Lar Assistente, especialista em cuidados domiciliares da Agência …"
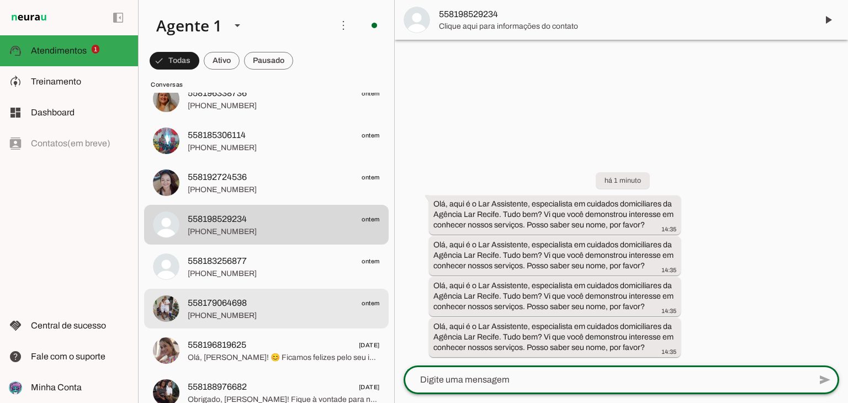
scroll to position [773, 0]
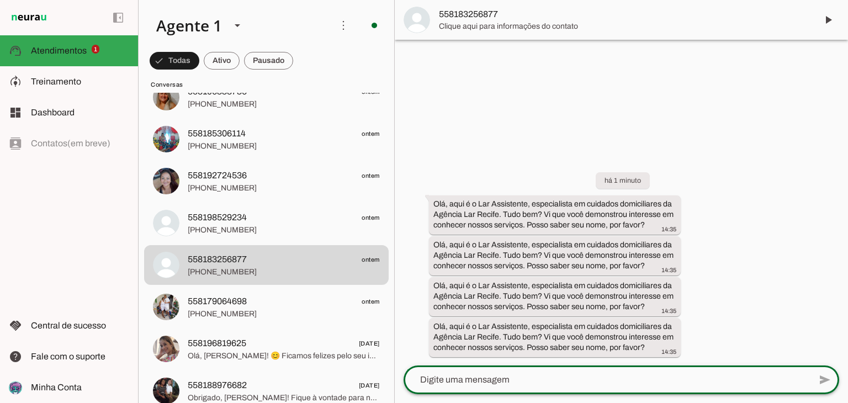
click at [527, 376] on textarea at bounding box center [607, 379] width 407 height 13
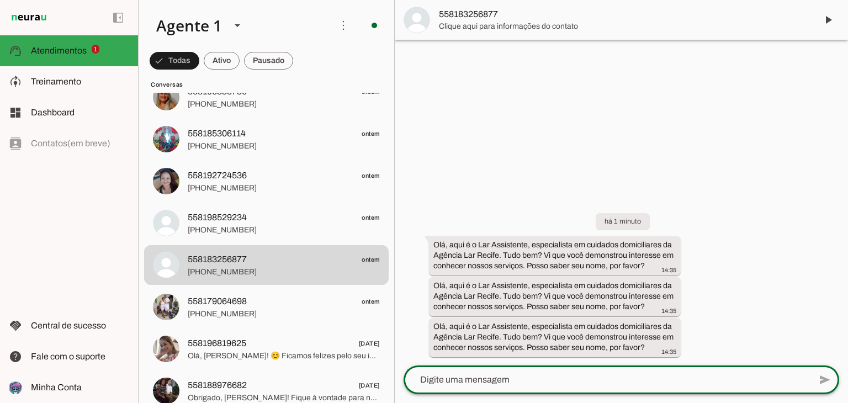
type textarea "Olá, aqui é o Lar Assistente, especialista em cuidados domiciliares da Agência …"
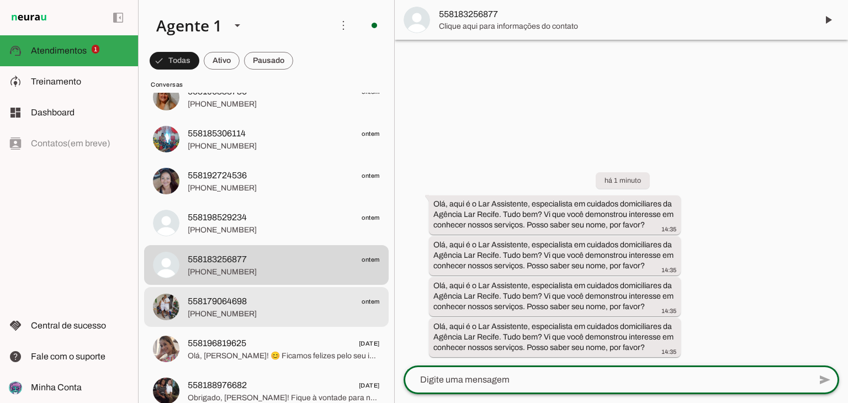
drag, startPoint x: 316, startPoint y: 306, endPoint x: 485, endPoint y: 364, distance: 178.8
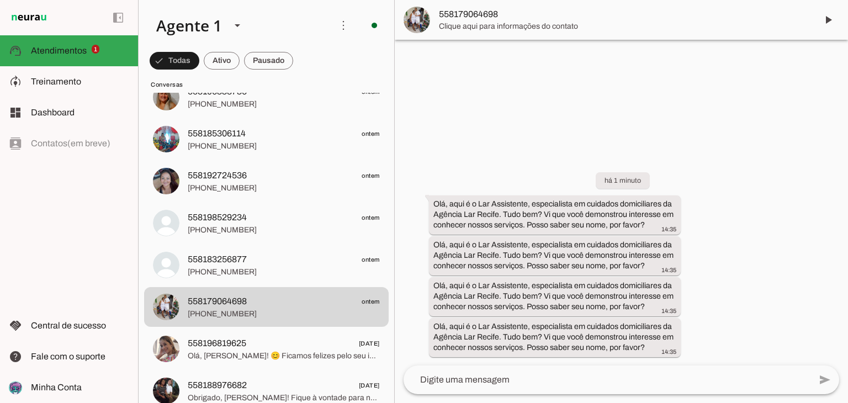
click at [527, 374] on textarea at bounding box center [607, 379] width 407 height 13
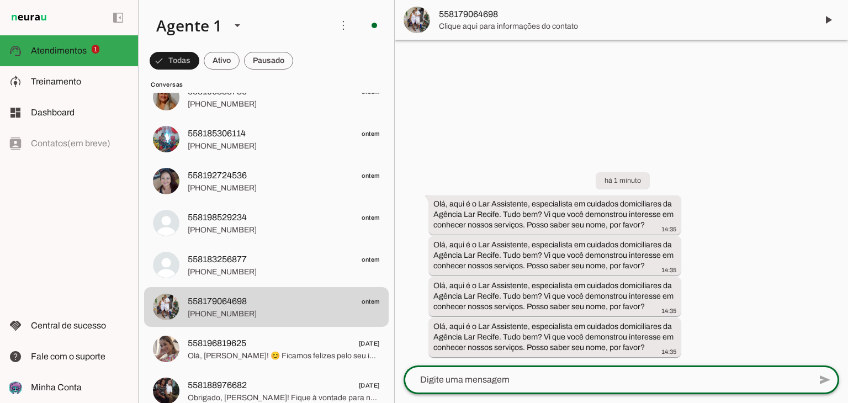
type textarea "Olá, aqui é o Lar Assistente, especialista em cuidados domiciliares da Agência …"
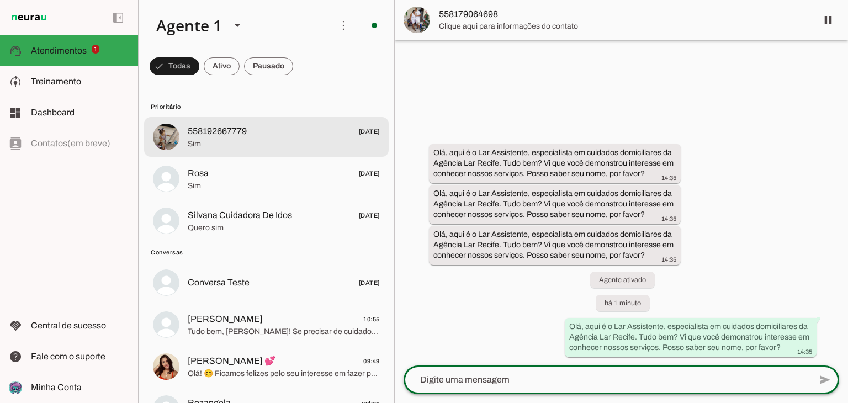
click at [285, 147] on span "Sim" at bounding box center [284, 144] width 192 height 11
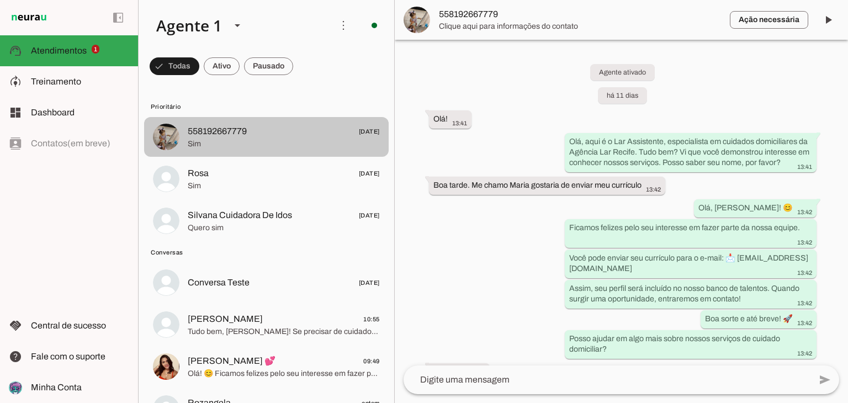
scroll to position [546, 0]
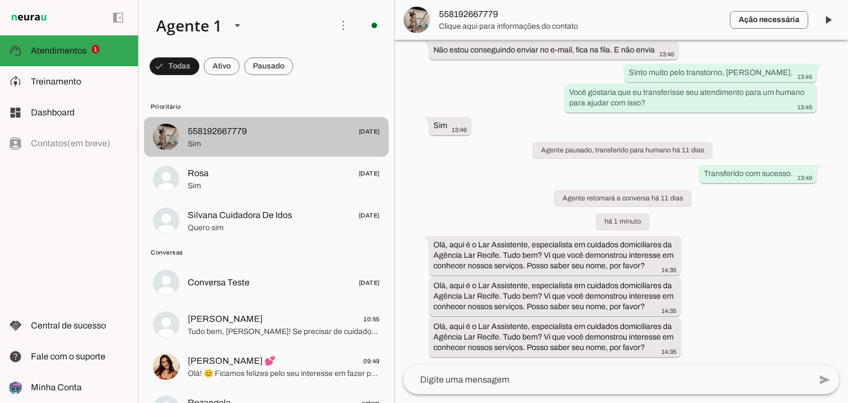
click at [285, 146] on span "Sim" at bounding box center [284, 144] width 192 height 11
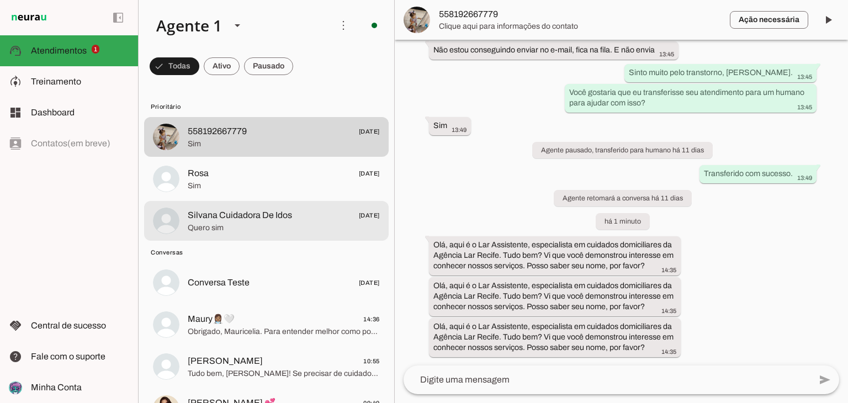
scroll to position [55, 0]
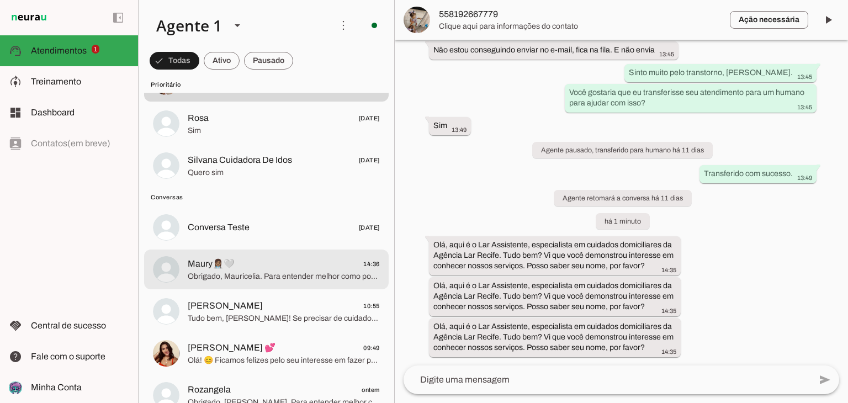
click at [287, 262] on span "Maury👩🏽‍⚕️🤍 14:36" at bounding box center [284, 264] width 192 height 14
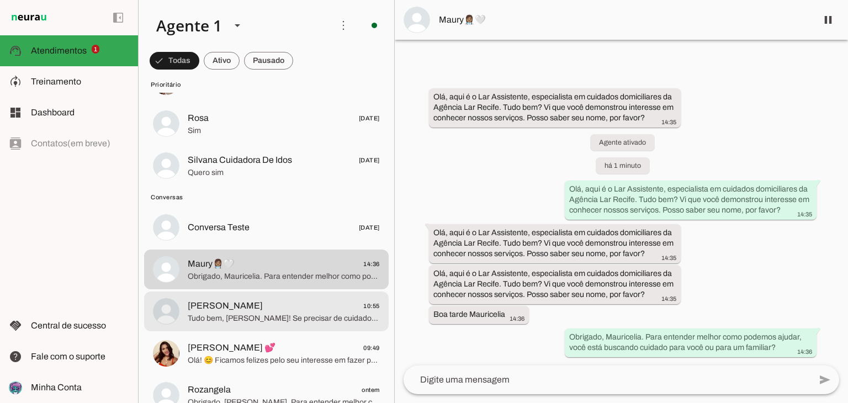
click at [274, 316] on span "Tudo bem, [PERSON_NAME]! Se precisar de cuidados no futuro, estamos aqui. Tenha…" at bounding box center [284, 318] width 192 height 11
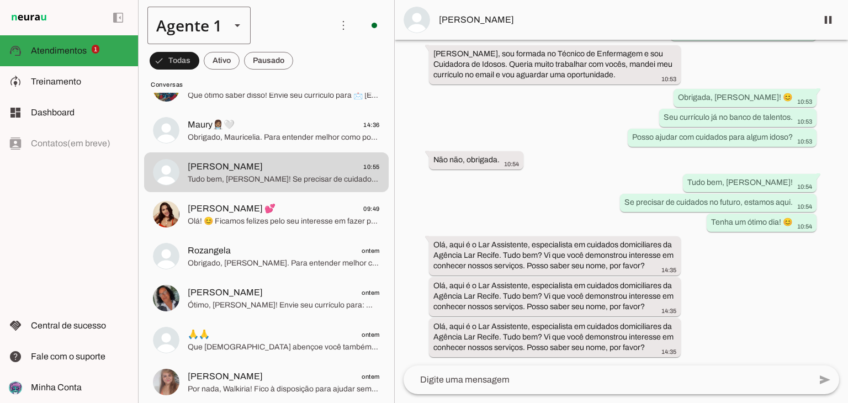
scroll to position [49, 0]
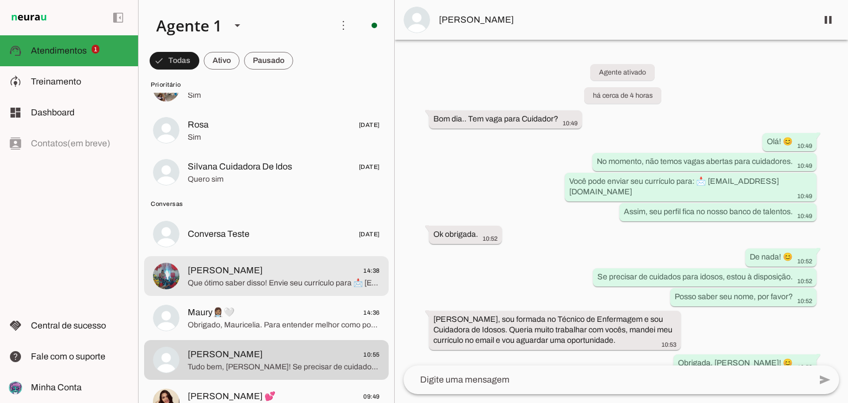
click at [283, 274] on span "[PERSON_NAME] 14:38" at bounding box center [284, 271] width 192 height 14
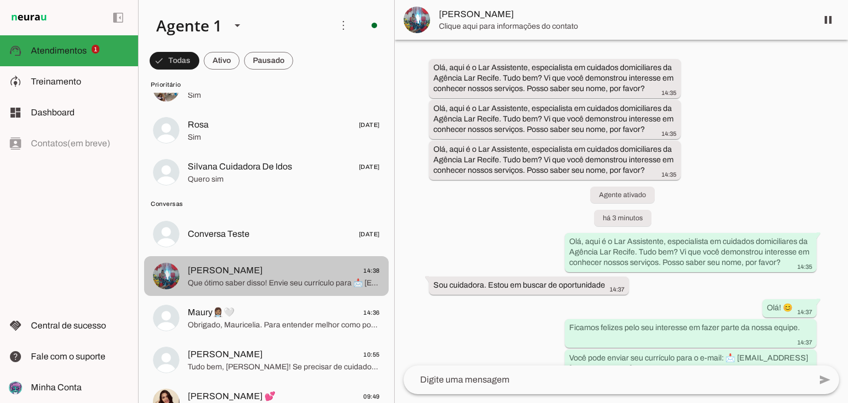
scroll to position [209, 0]
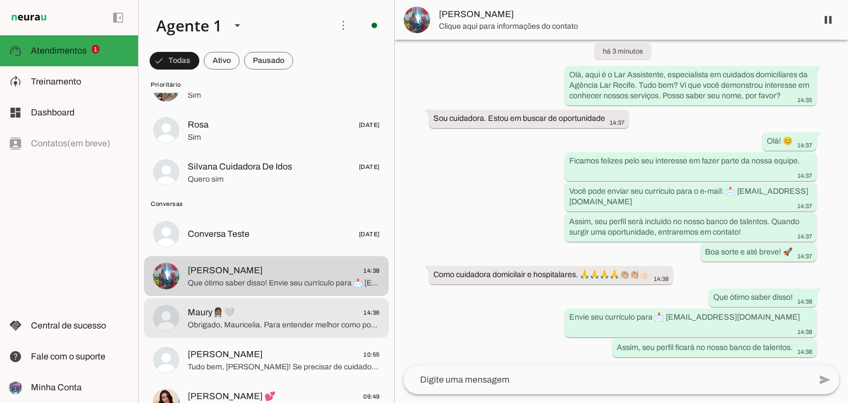
click at [279, 310] on span "Maury👩🏽‍⚕️🤍 14:36" at bounding box center [284, 313] width 192 height 14
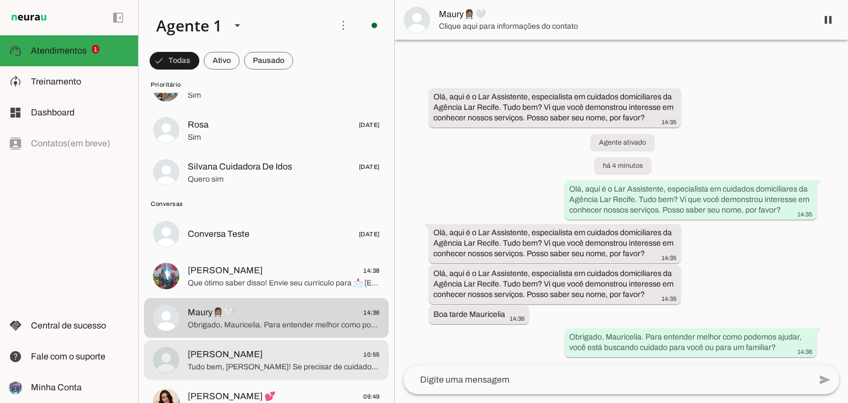
drag, startPoint x: 265, startPoint y: 363, endPoint x: 265, endPoint y: 356, distance: 7.2
click at [265, 364] on span "Tudo bem, [PERSON_NAME]! Se precisar de cuidados no futuro, estamos aqui. Tenha…" at bounding box center [284, 367] width 192 height 11
